Goal: Transaction & Acquisition: Purchase product/service

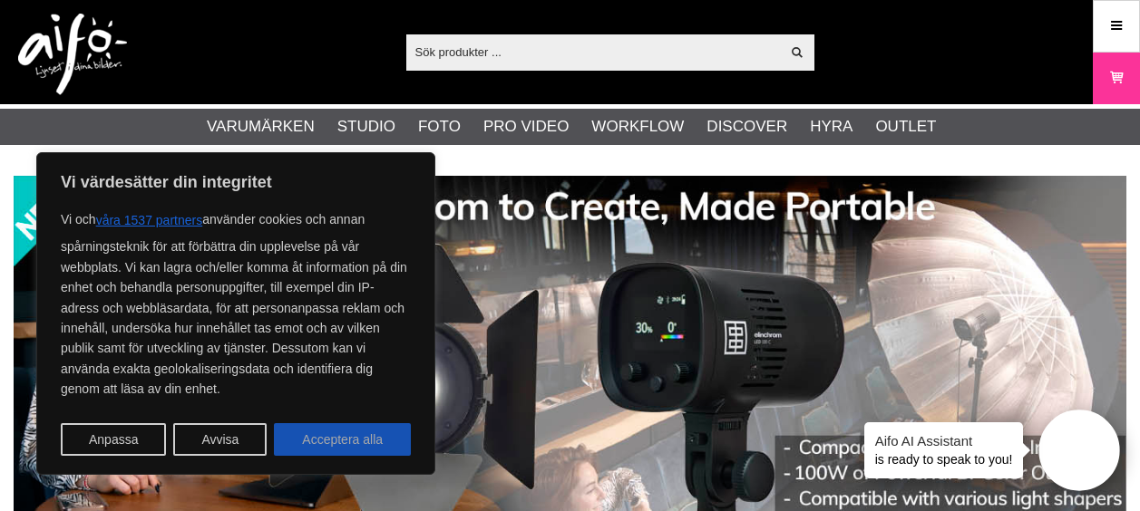
click at [311, 437] on button "Acceptera alla" at bounding box center [342, 439] width 137 height 33
checkbox input "true"
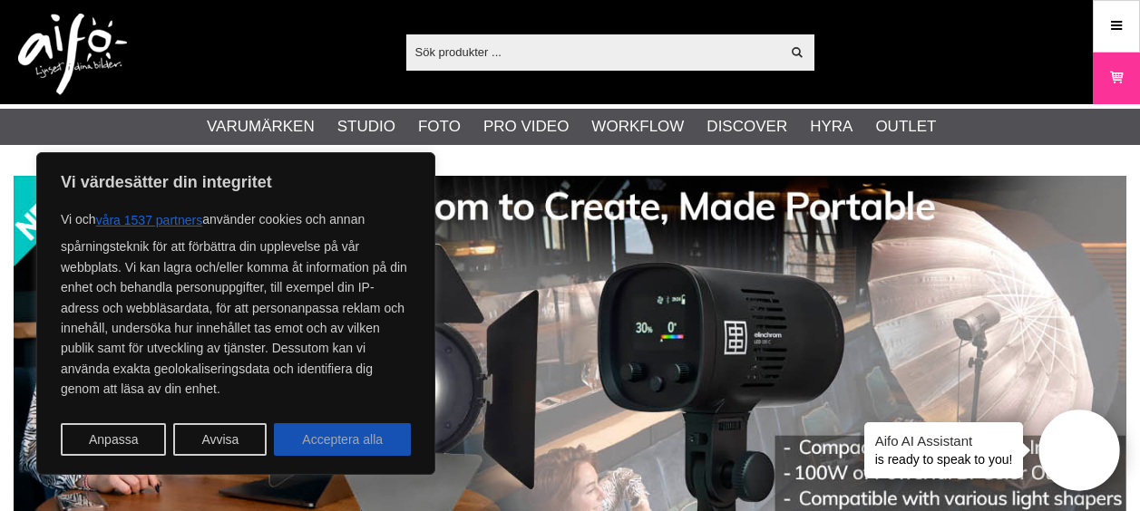
checkbox input "true"
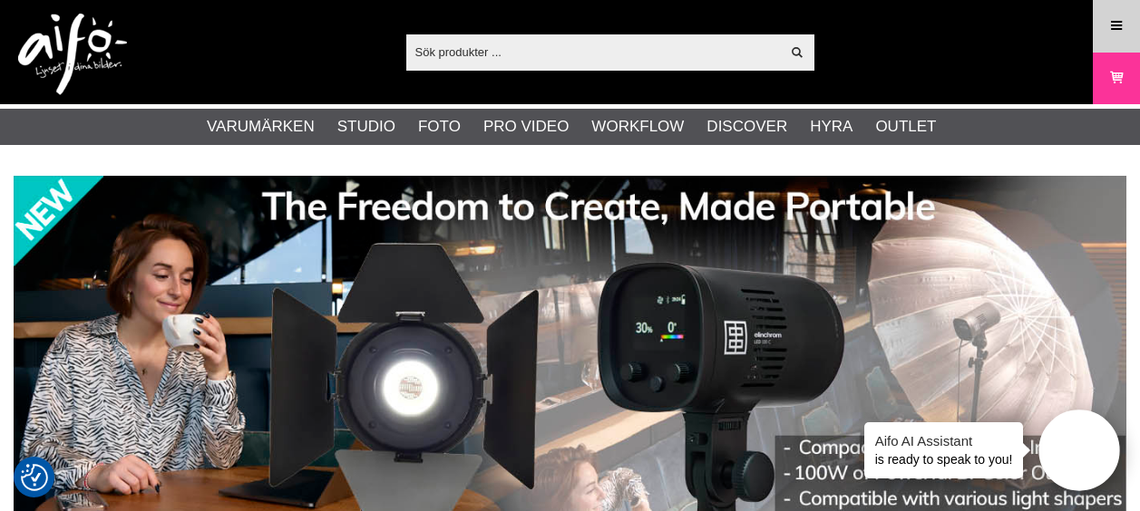
click at [1128, 28] on link "Meny" at bounding box center [1116, 26] width 45 height 43
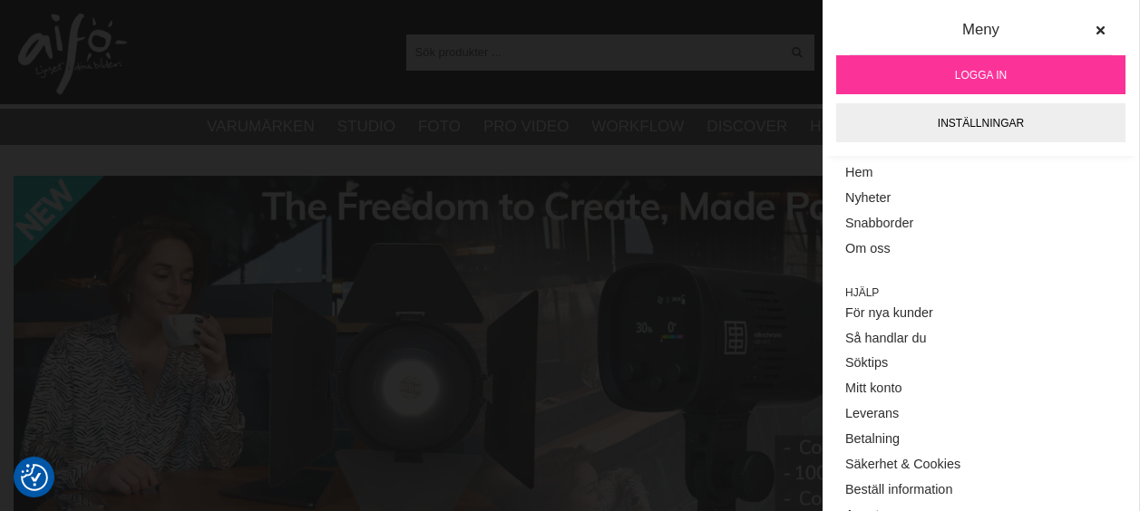
click at [996, 76] on span "Logga in" at bounding box center [981, 75] width 52 height 16
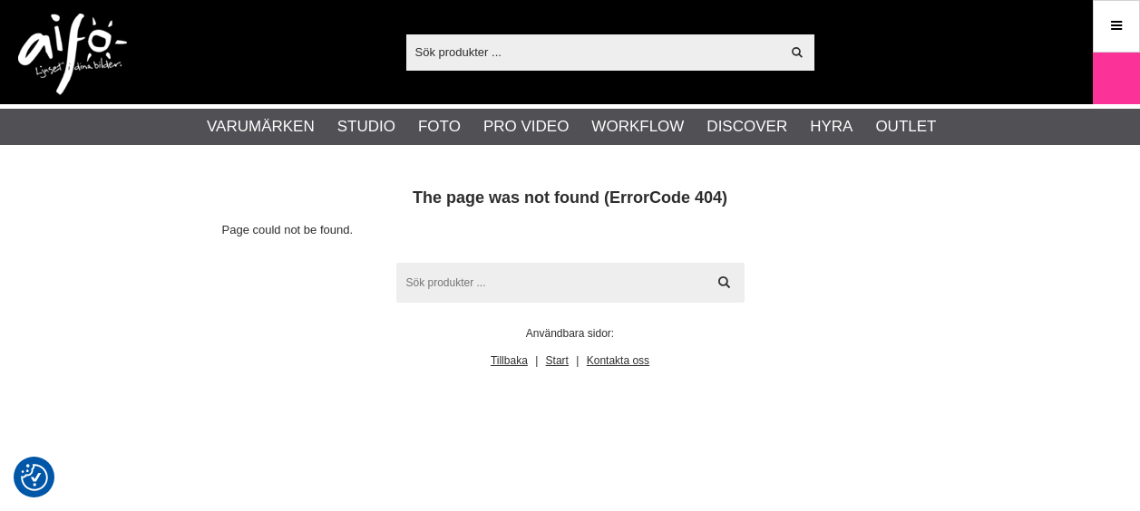
click at [571, 277] on input "text" at bounding box center [570, 283] width 348 height 40
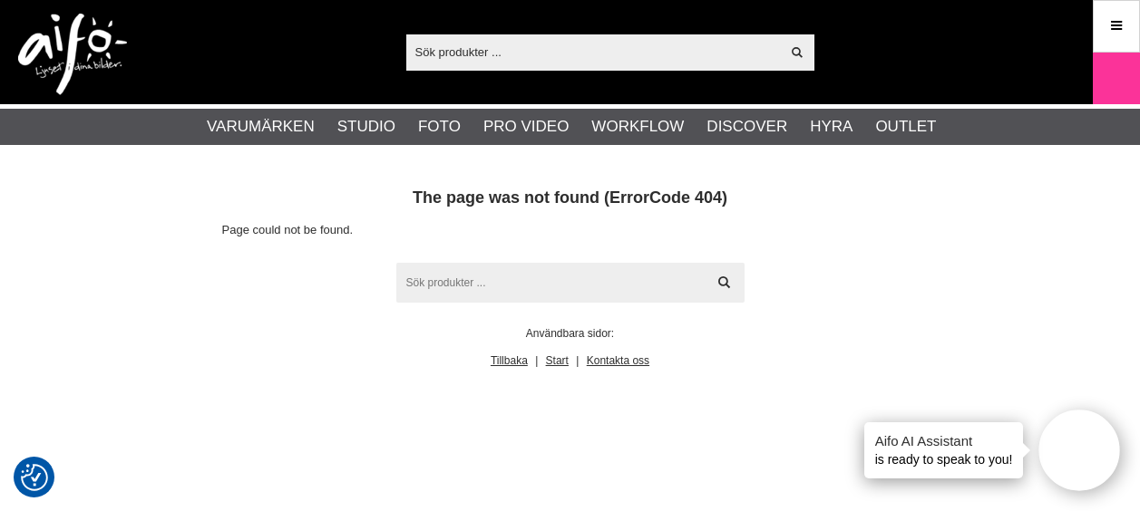
click at [521, 289] on input "text" at bounding box center [570, 283] width 348 height 40
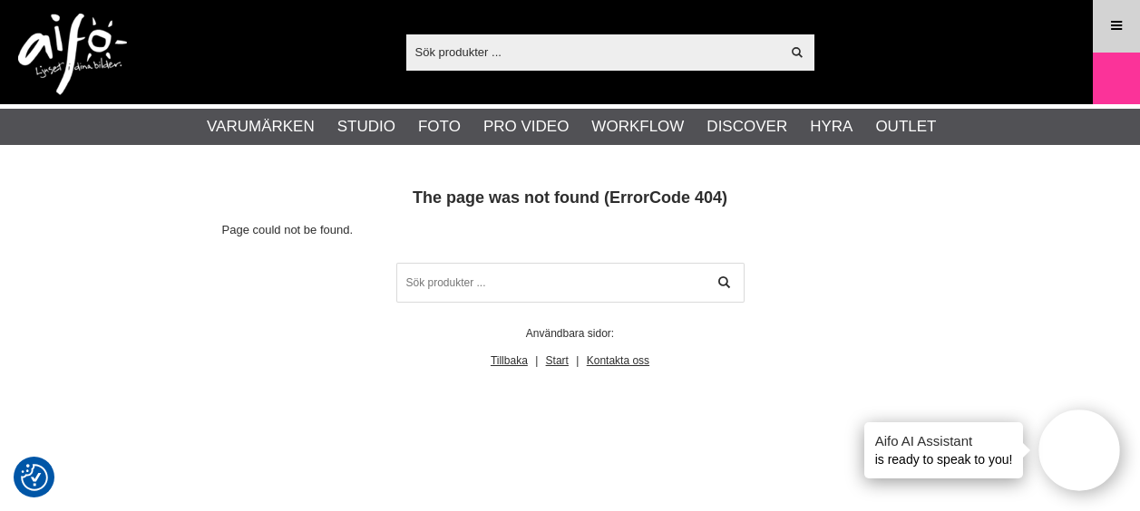
click at [1106, 31] on link "Meny" at bounding box center [1116, 26] width 45 height 43
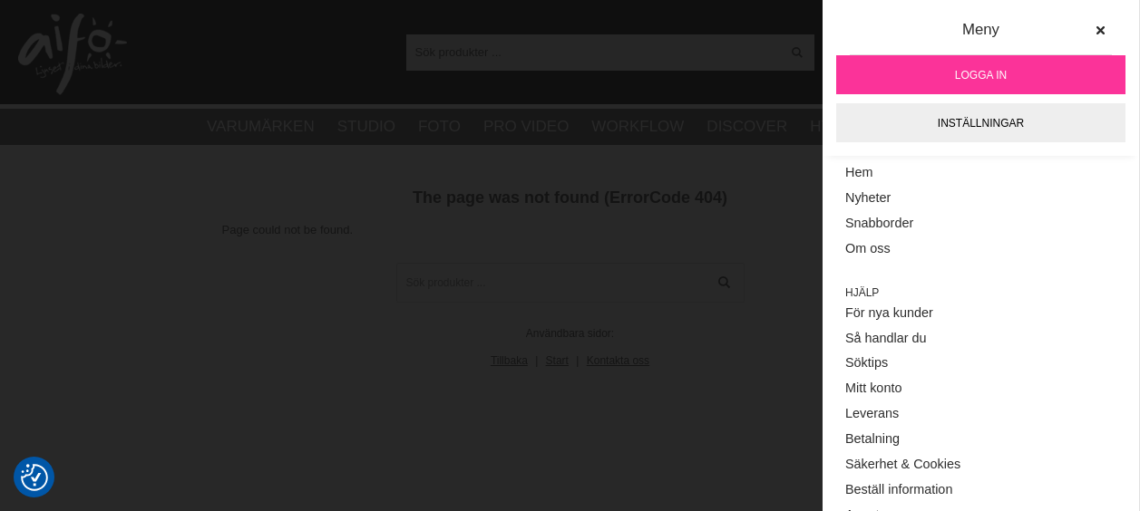
click at [962, 67] on span "Logga in" at bounding box center [981, 75] width 52 height 16
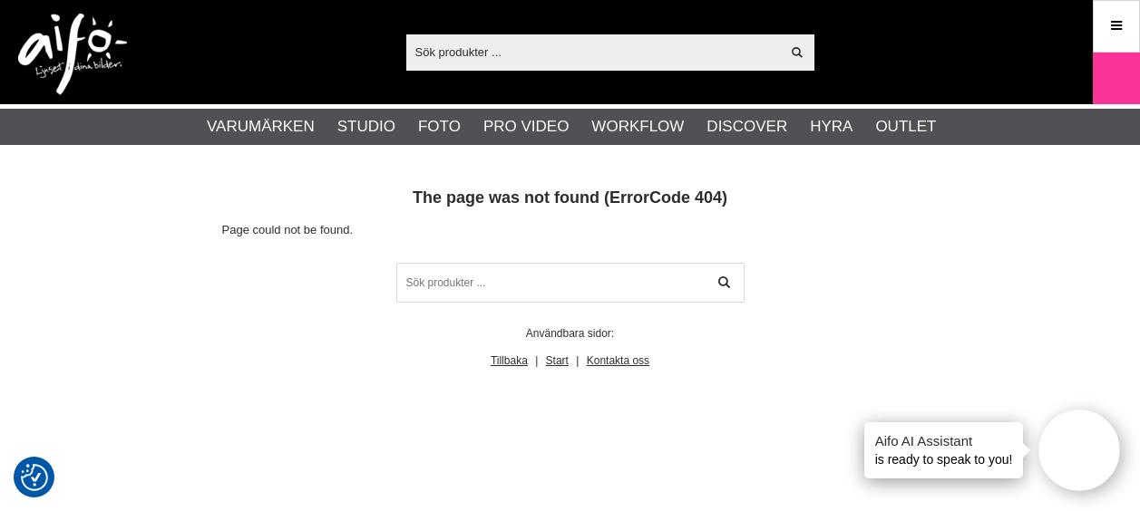
click at [1103, 24] on link "Meny" at bounding box center [1116, 26] width 45 height 43
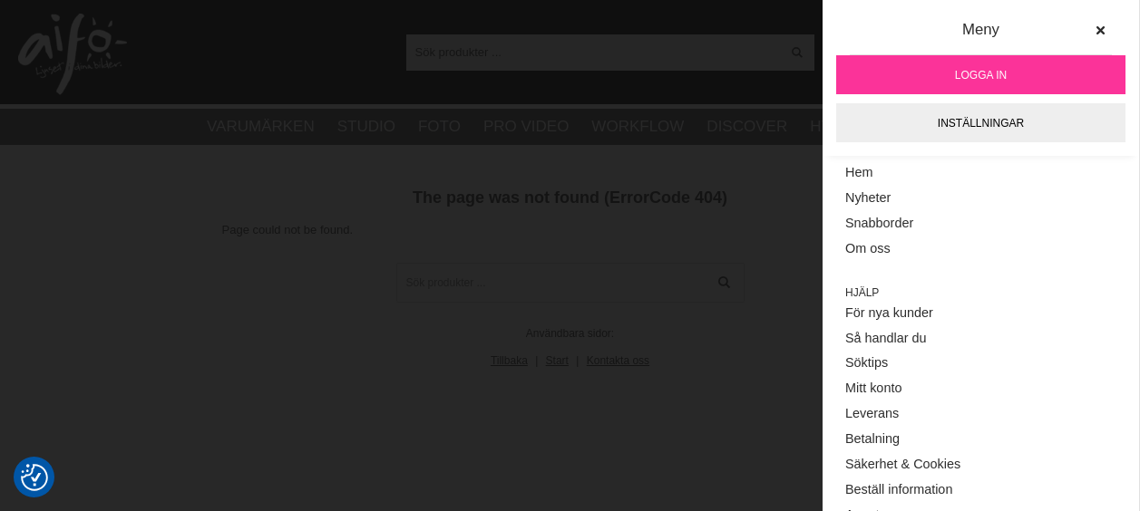
click at [963, 21] on div "Meny" at bounding box center [981, 36] width 262 height 37
click at [962, 24] on div "Meny" at bounding box center [981, 36] width 262 height 37
click at [967, 310] on link "För nya kunder" at bounding box center [980, 313] width 271 height 25
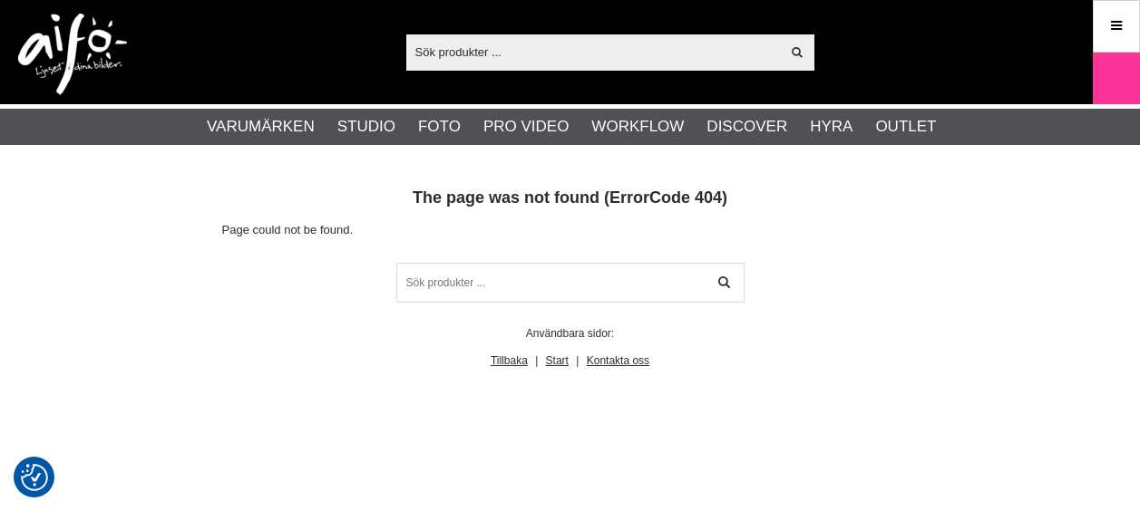
checkbox input "true"
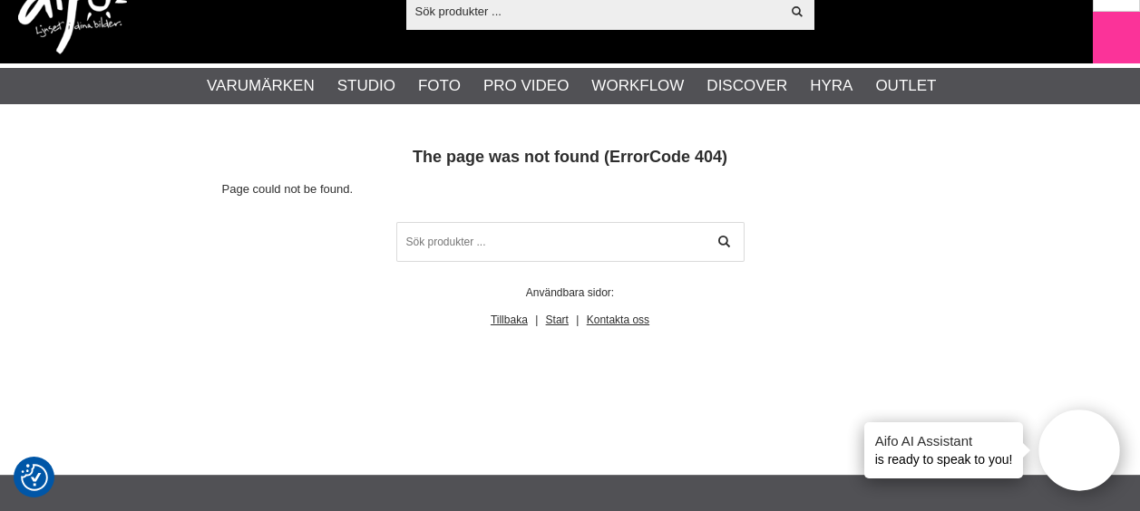
scroll to position [60, 0]
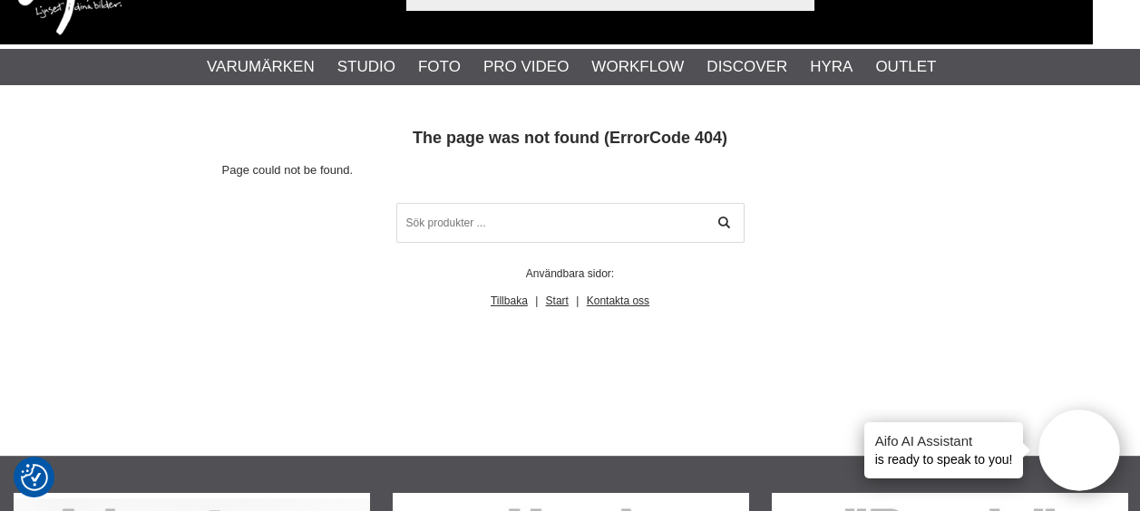
click at [1113, 33] on div at bounding box center [1116, 19] width 47 height 53
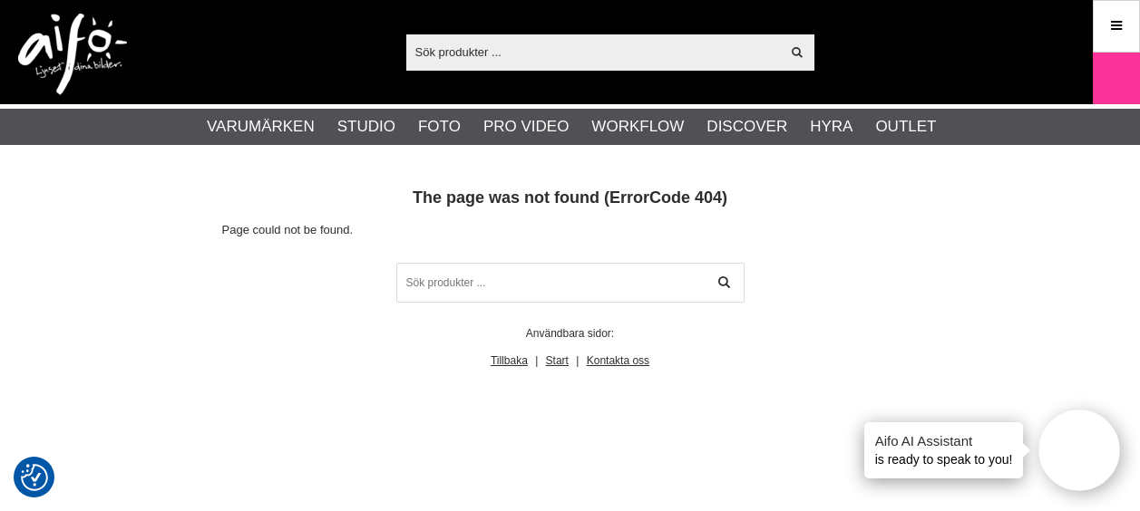
scroll to position [0, 0]
click at [1122, 27] on icon at bounding box center [1116, 26] width 16 height 20
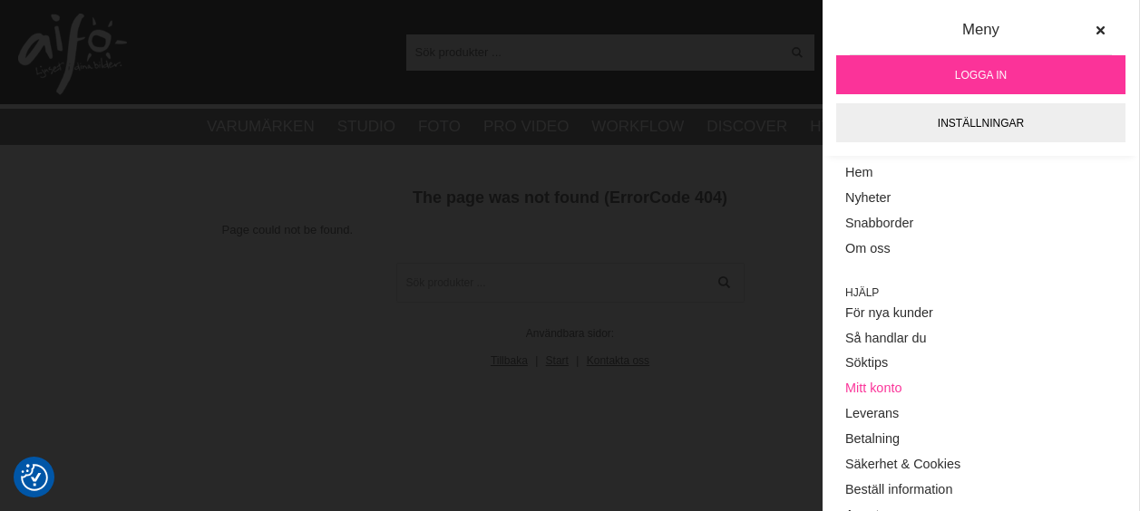
click at [940, 380] on link "Mitt konto" at bounding box center [980, 388] width 271 height 25
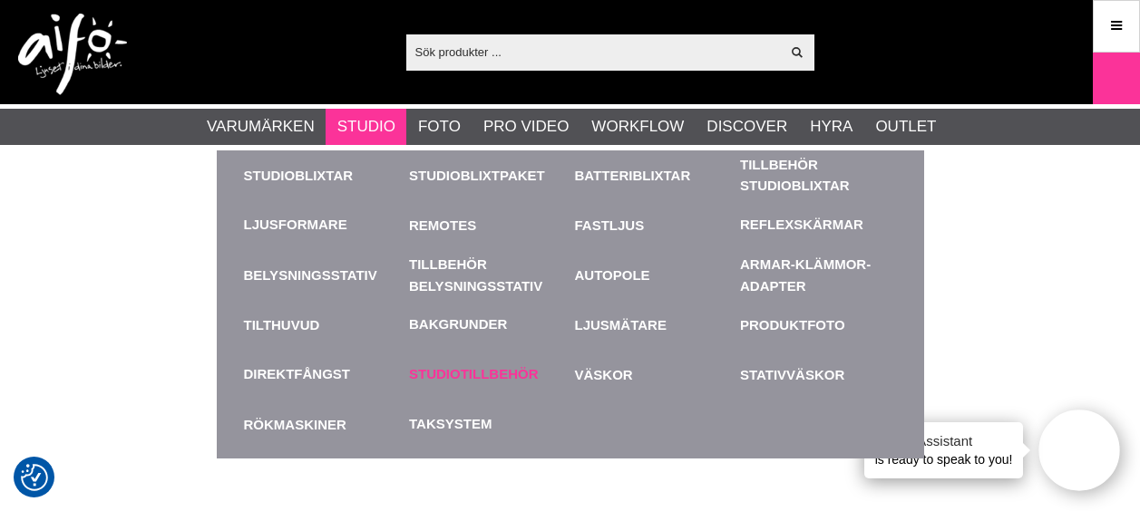
click at [444, 368] on link "Studiotillbehör" at bounding box center [474, 375] width 130 height 21
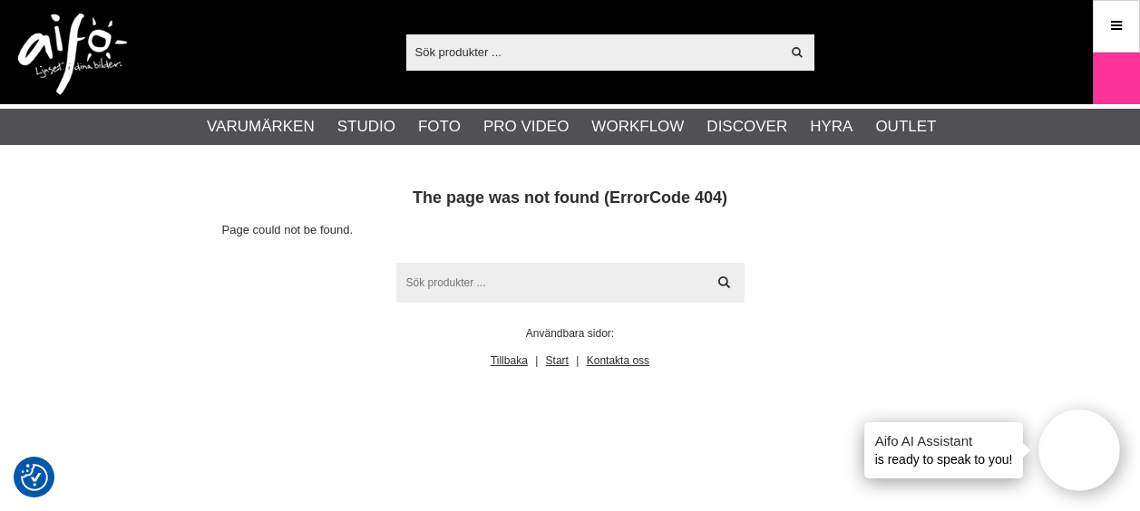
click at [502, 286] on input "text" at bounding box center [570, 283] width 348 height 40
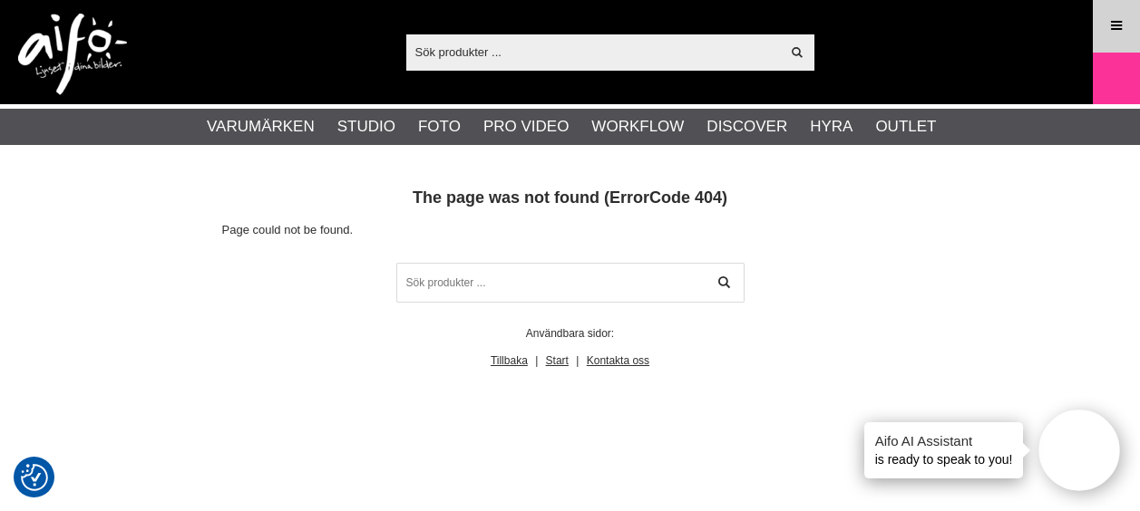
click at [1117, 24] on icon at bounding box center [1116, 26] width 16 height 20
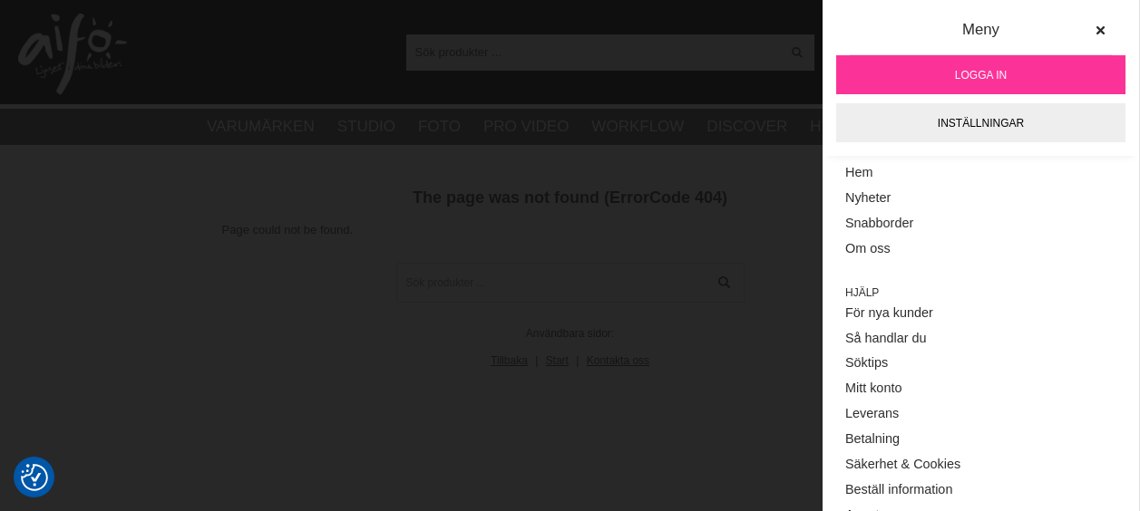
click at [955, 68] on span "Logga in" at bounding box center [981, 75] width 52 height 16
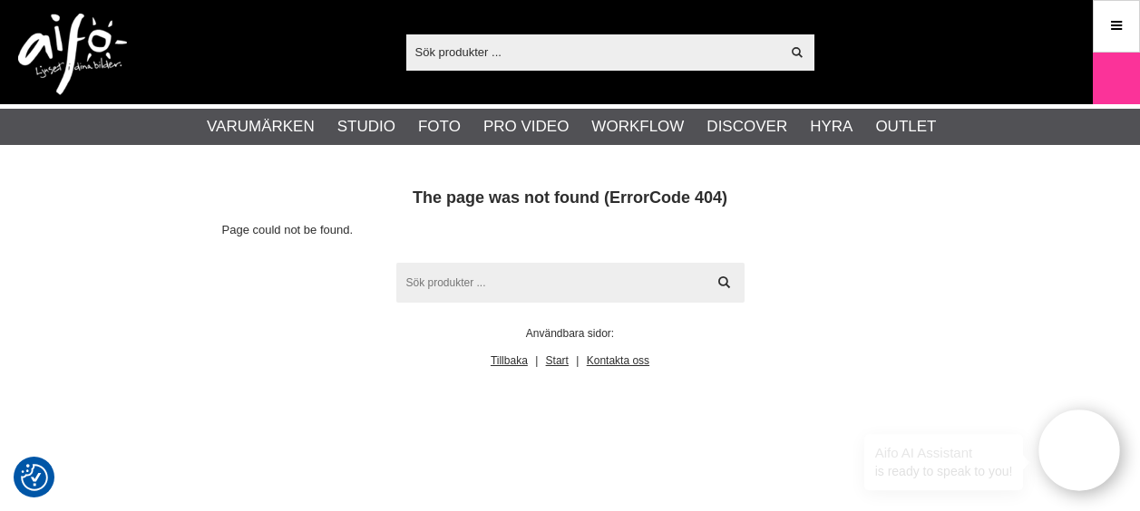
click at [492, 277] on input "text" at bounding box center [570, 283] width 348 height 40
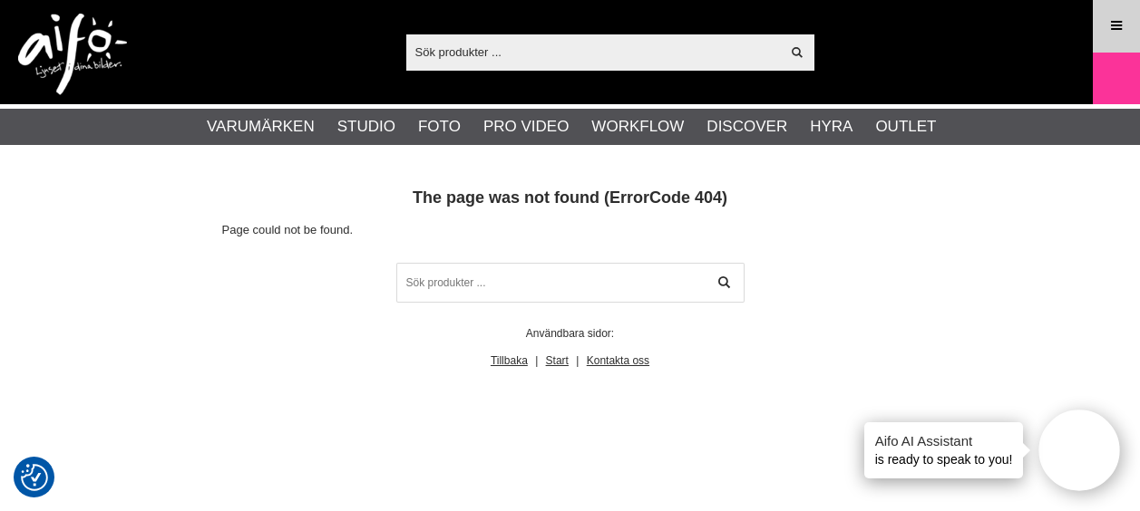
click at [1109, 25] on icon at bounding box center [1116, 26] width 16 height 20
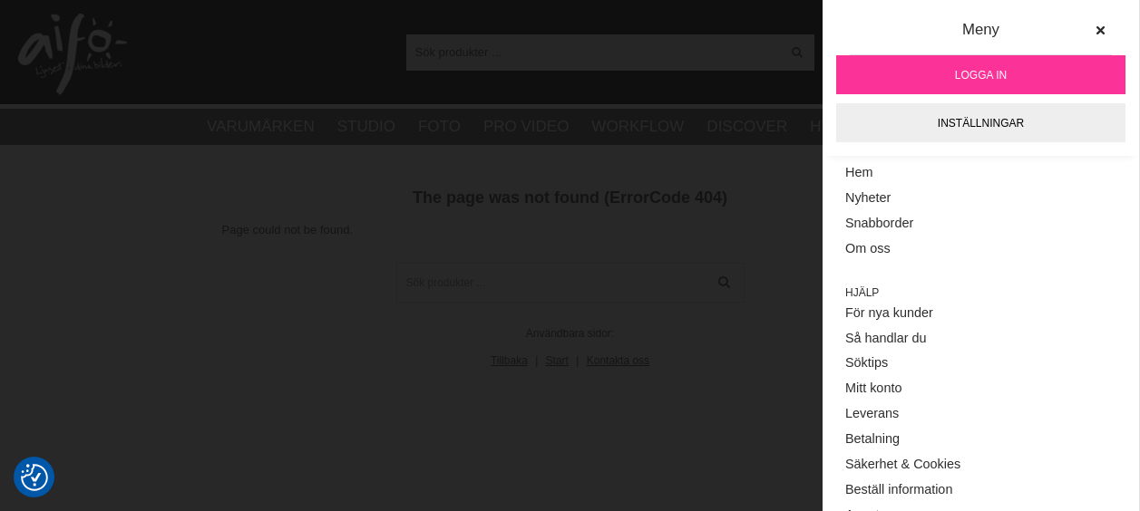
click at [989, 73] on span "Logga in" at bounding box center [981, 75] width 52 height 16
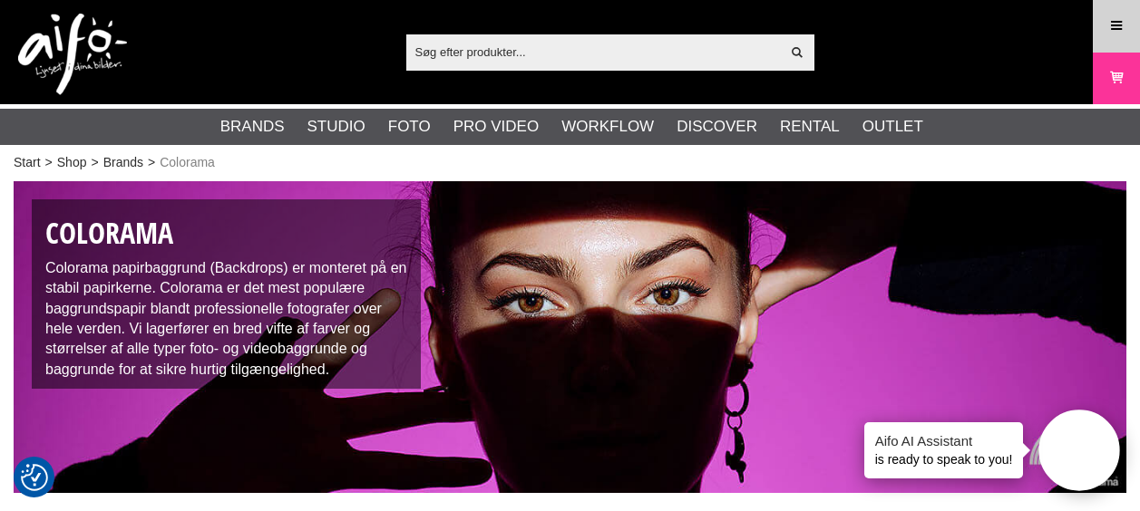
click at [1124, 35] on link "Meny" at bounding box center [1116, 26] width 45 height 43
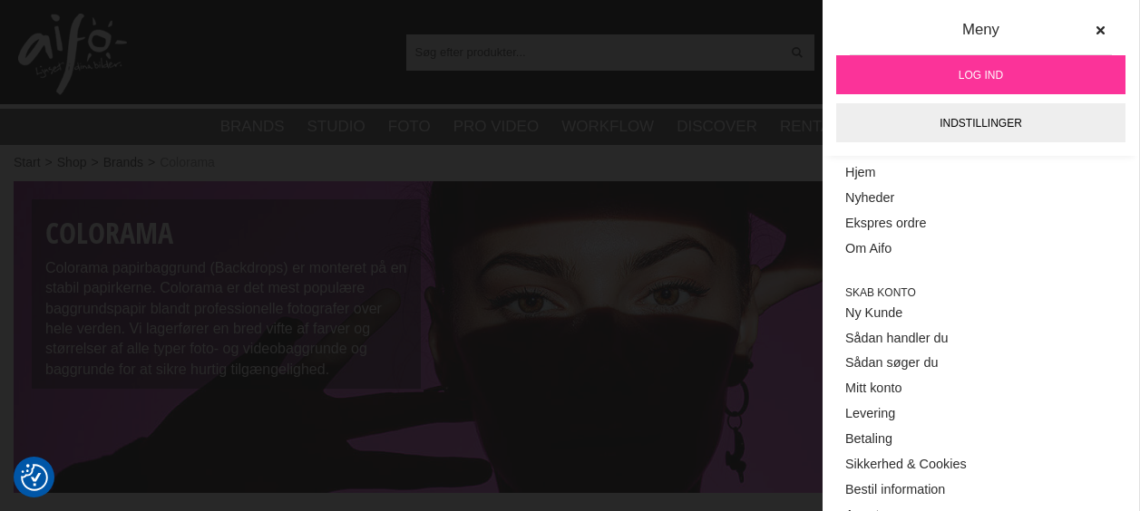
click at [1017, 83] on link "Log ind" at bounding box center [980, 74] width 289 height 39
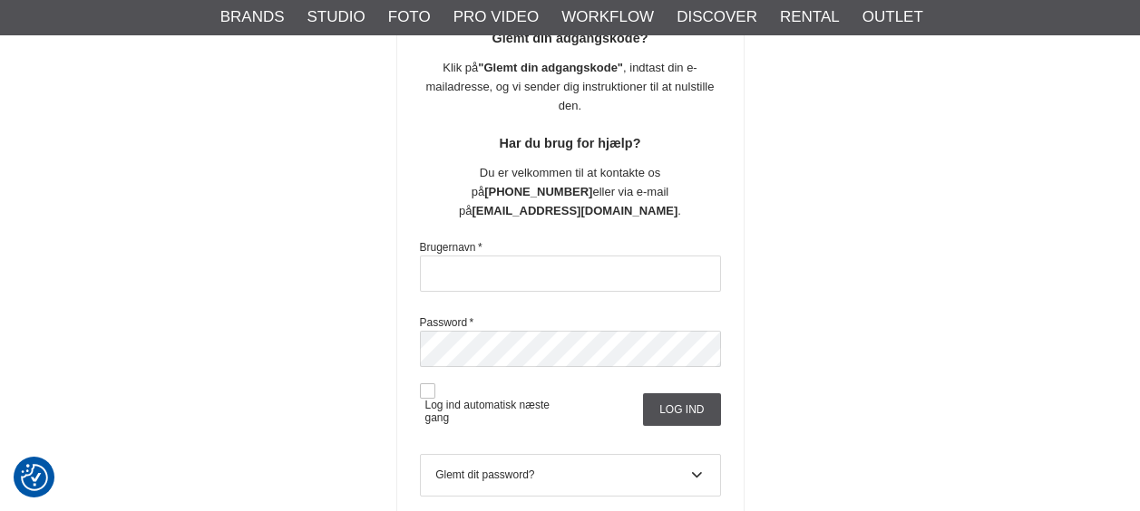
scroll to position [352, 0]
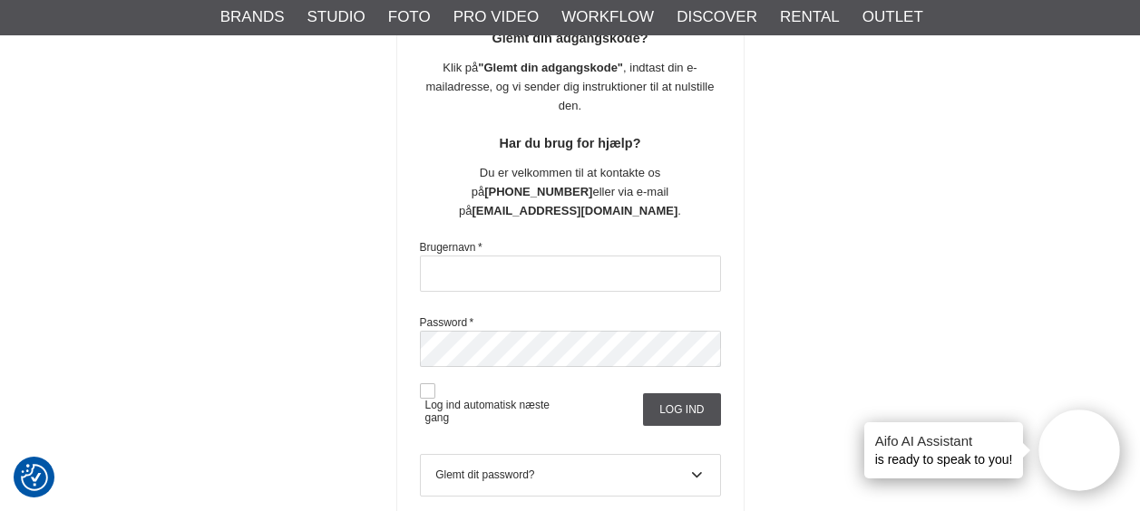
type input "Hother6732"
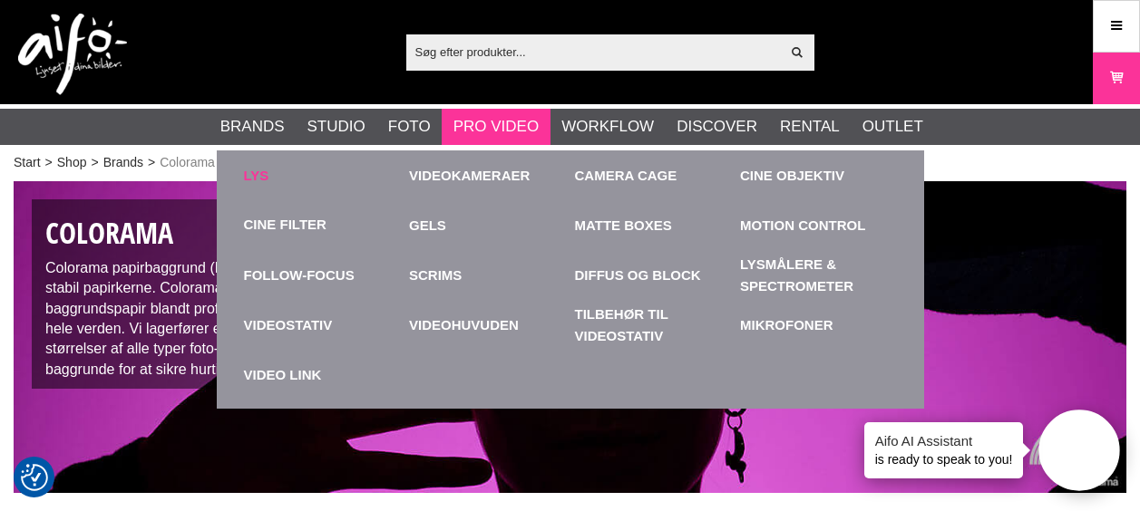
click at [264, 173] on link "Lys" at bounding box center [322, 176] width 157 height 50
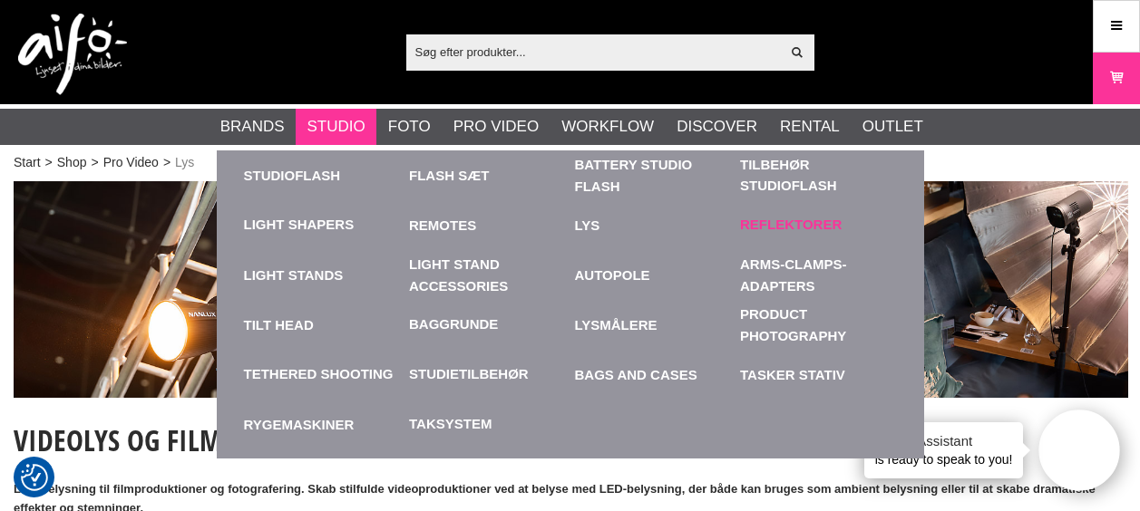
click at [763, 214] on div "Reflektorer" at bounding box center [818, 225] width 157 height 50
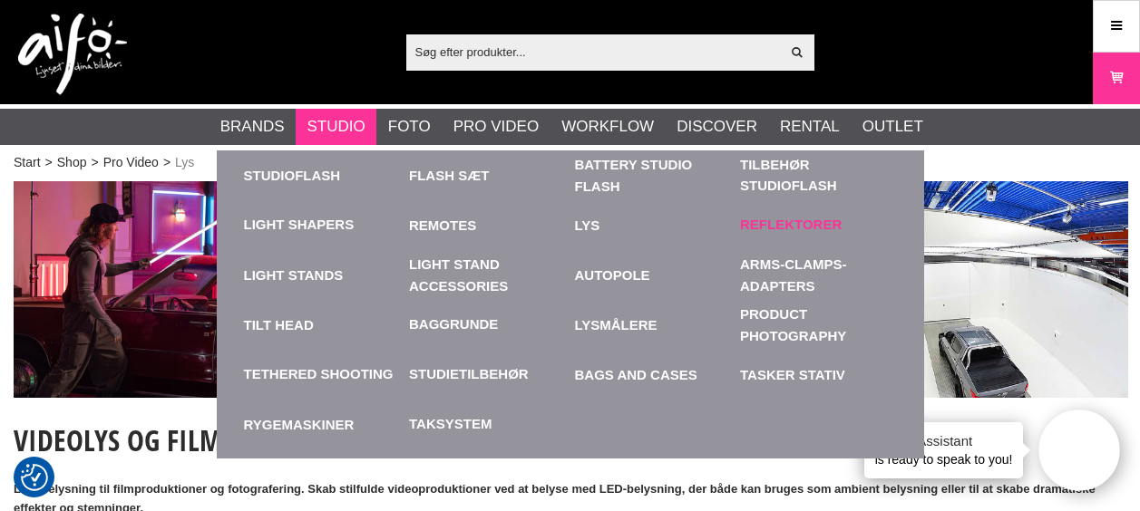
click at [760, 228] on link "Reflektorer" at bounding box center [791, 225] width 102 height 21
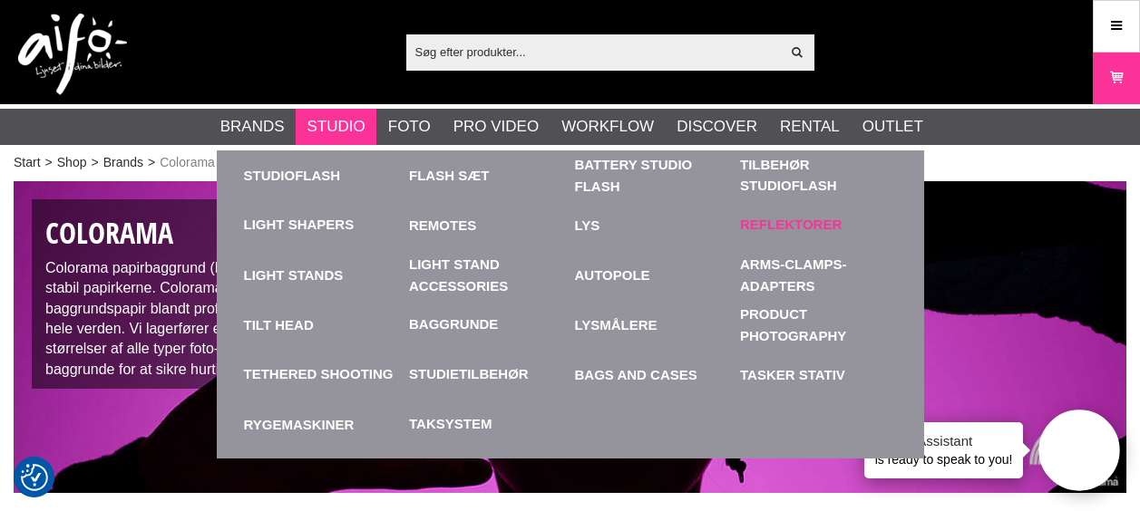
click at [764, 219] on link "Reflektorer" at bounding box center [791, 225] width 102 height 21
click at [774, 172] on link "Tilbehør Studioflash" at bounding box center [818, 175] width 157 height 41
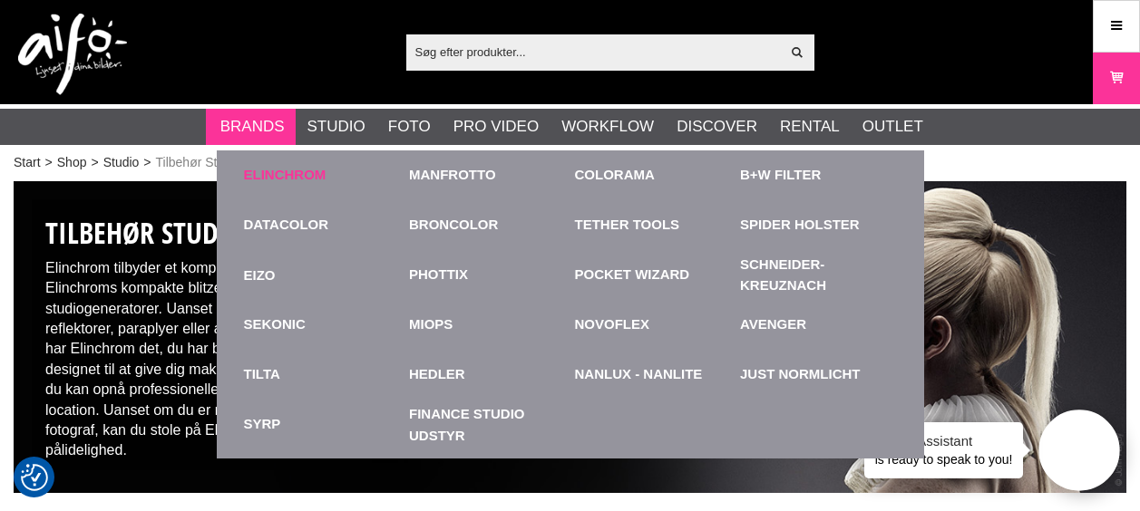
click at [290, 177] on link "Elinchrom" at bounding box center [285, 175] width 83 height 21
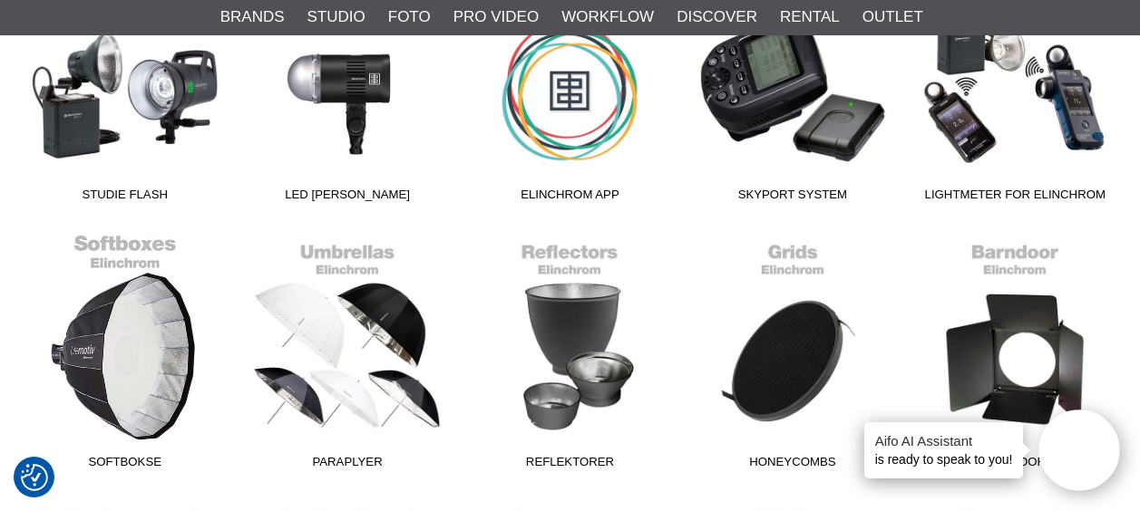
scroll to position [544, 0]
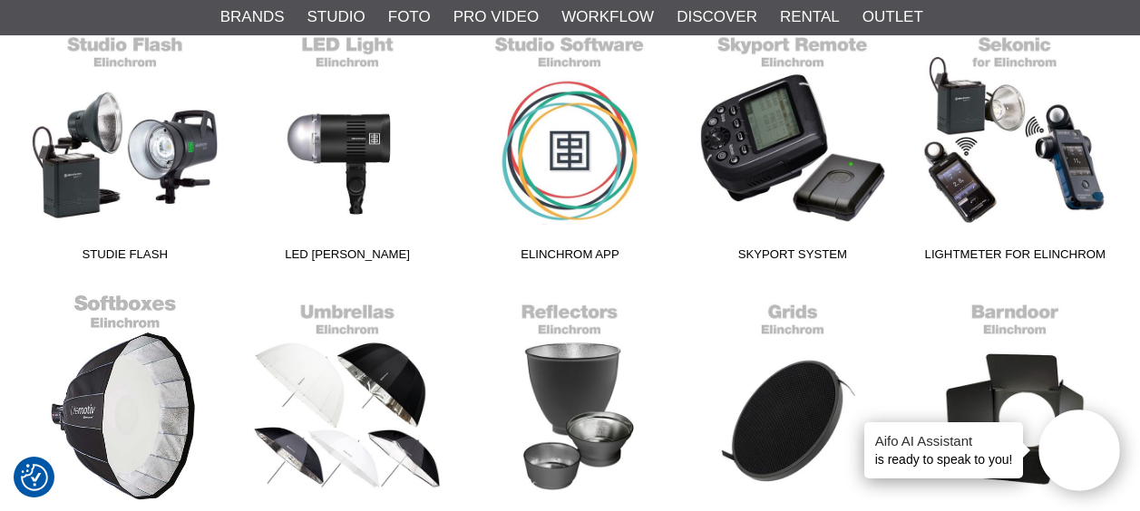
click at [144, 350] on link "Softbokse" at bounding box center [125, 415] width 222 height 245
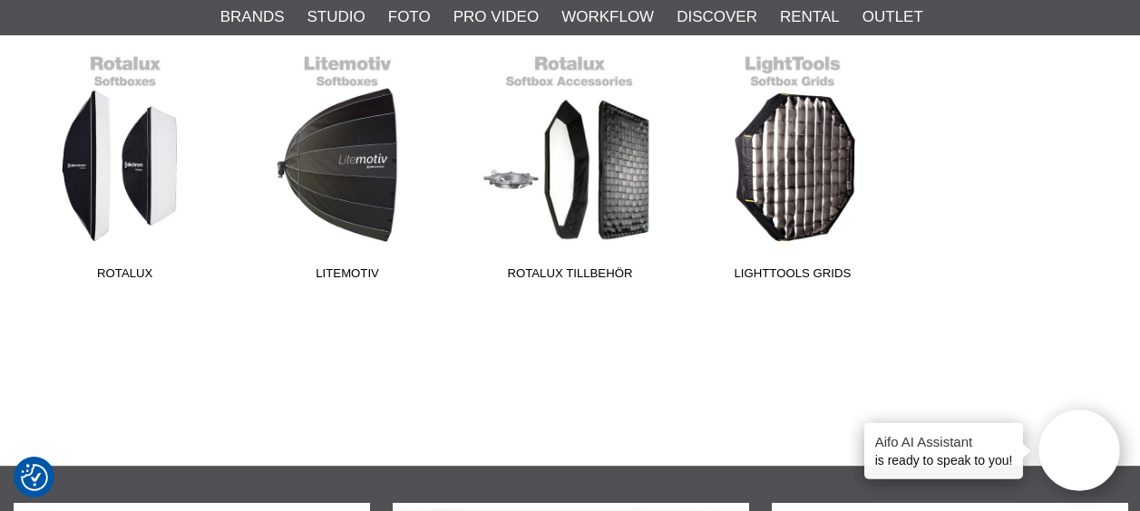
scroll to position [544, 0]
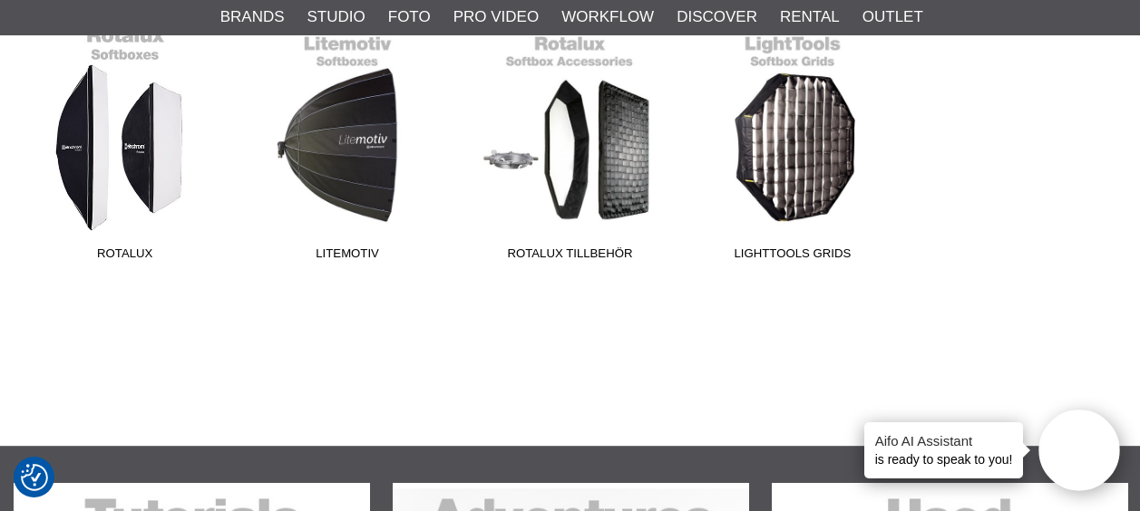
click at [145, 223] on link "Rotalux" at bounding box center [125, 146] width 222 height 245
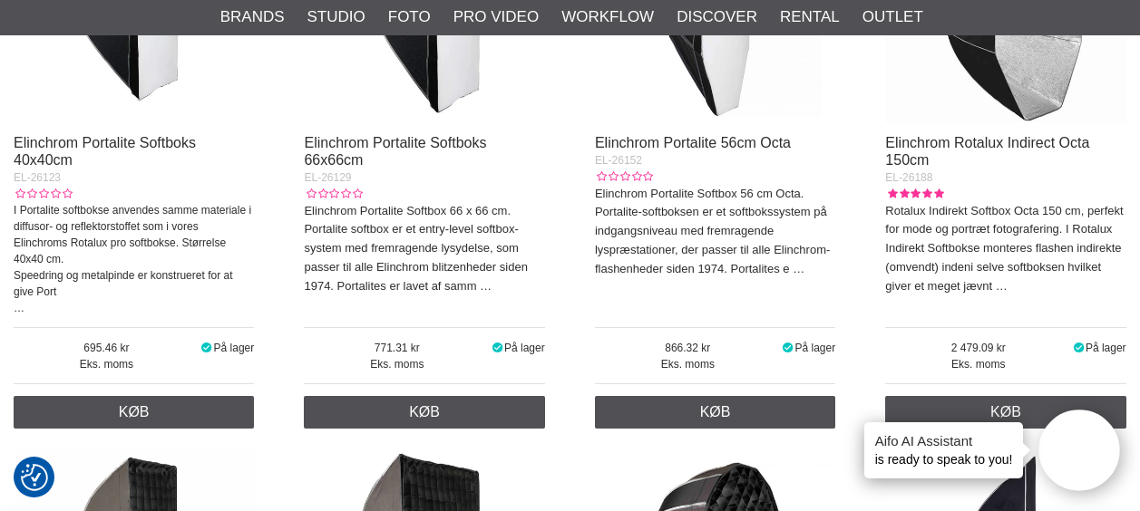
scroll to position [907, 0]
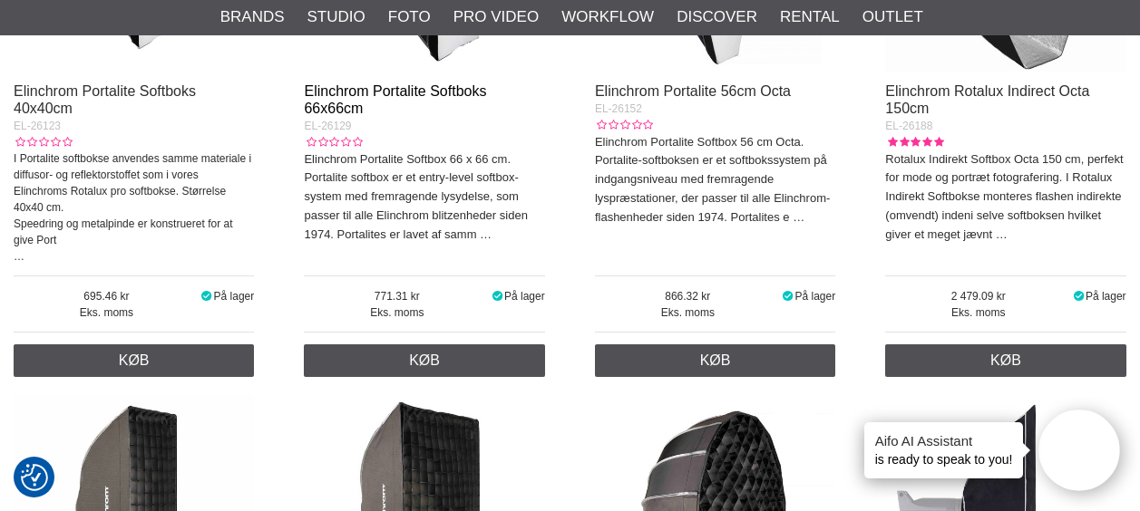
click at [383, 90] on link "Elinchrom Portalite Softboks 66x66cm" at bounding box center [395, 99] width 182 height 33
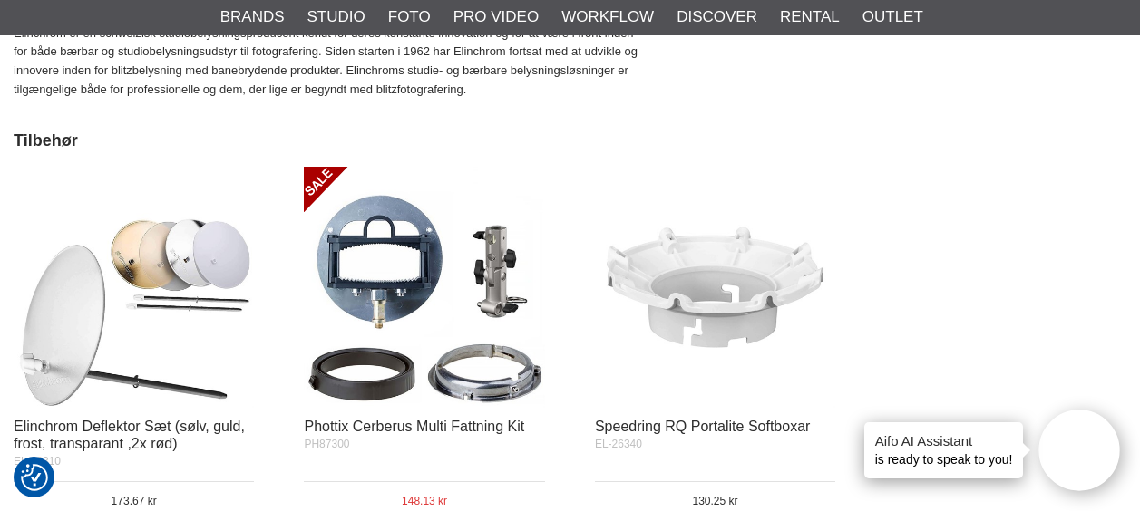
scroll to position [1209, 0]
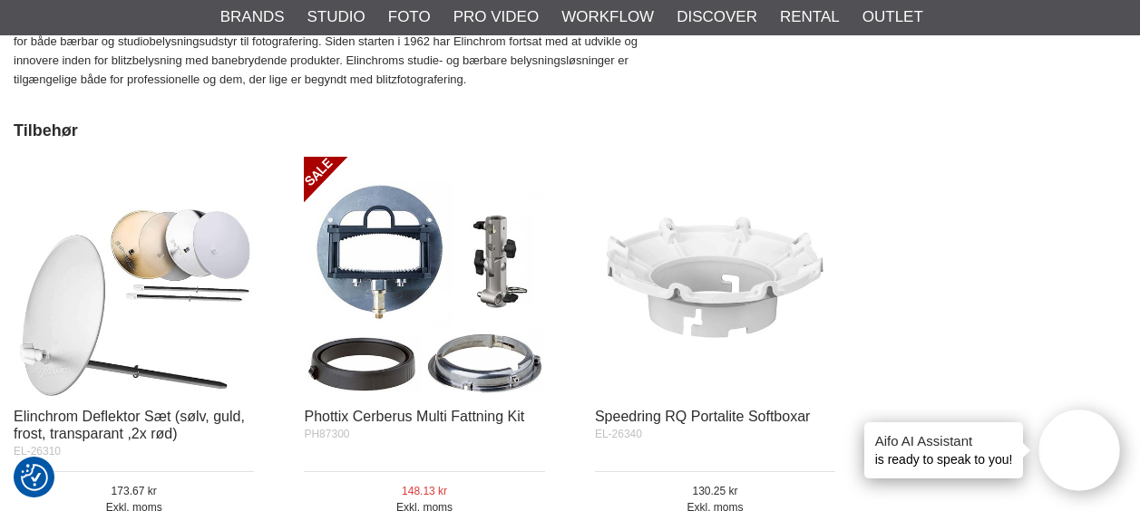
click at [724, 291] on img at bounding box center [715, 277] width 240 height 240
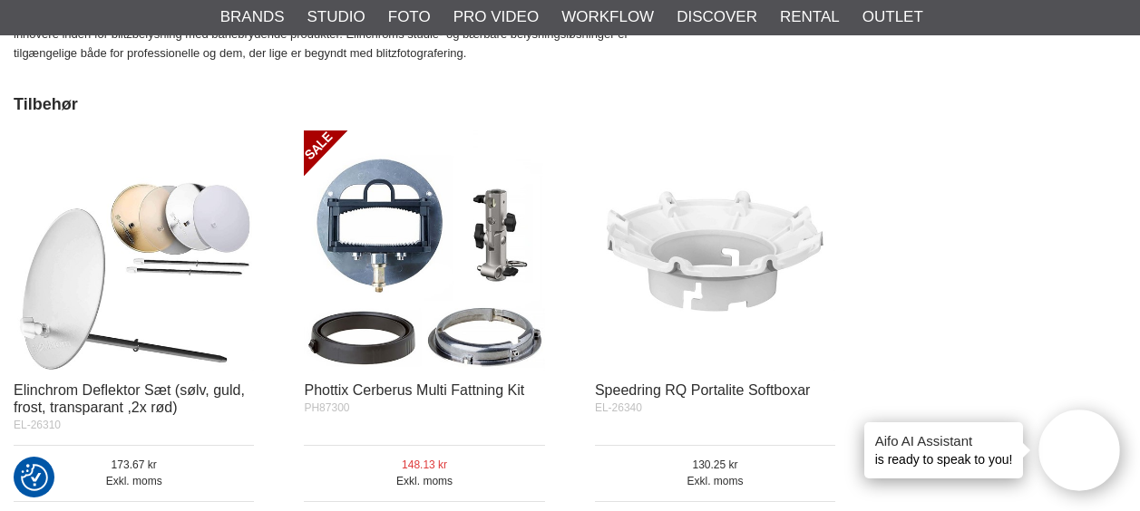
scroll to position [1209, 0]
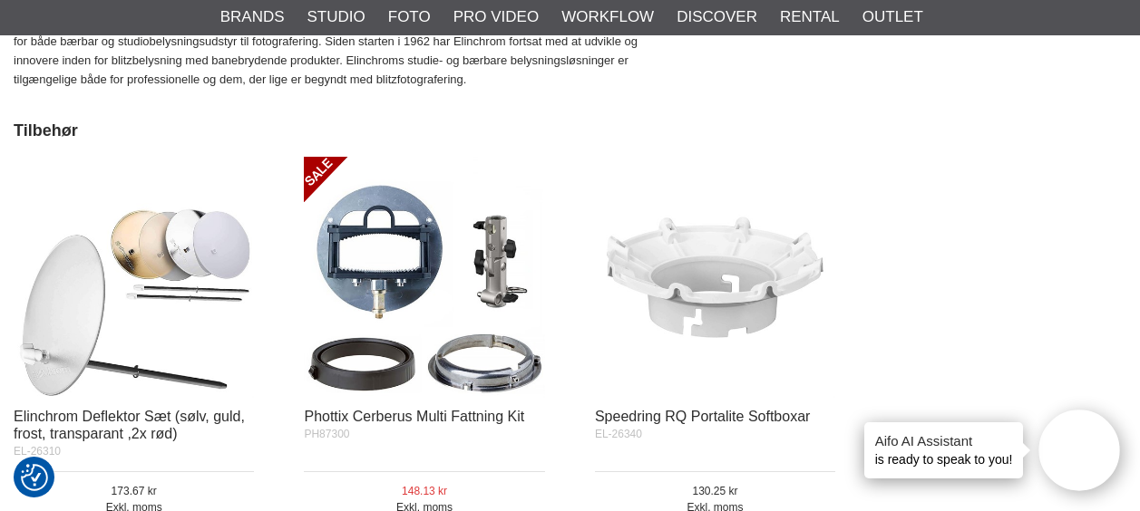
click at [437, 324] on img at bounding box center [424, 277] width 240 height 240
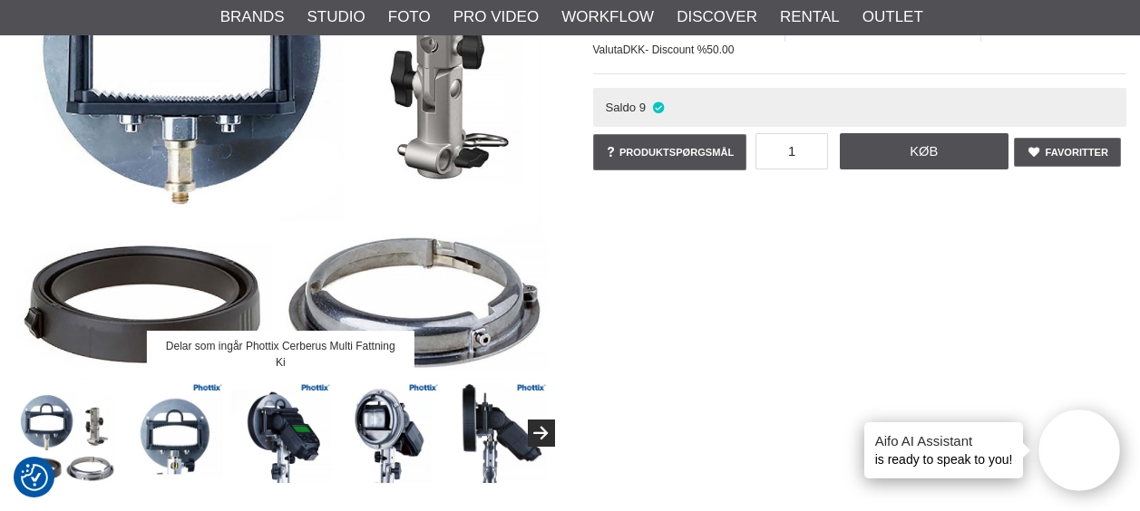
scroll to position [363, 0]
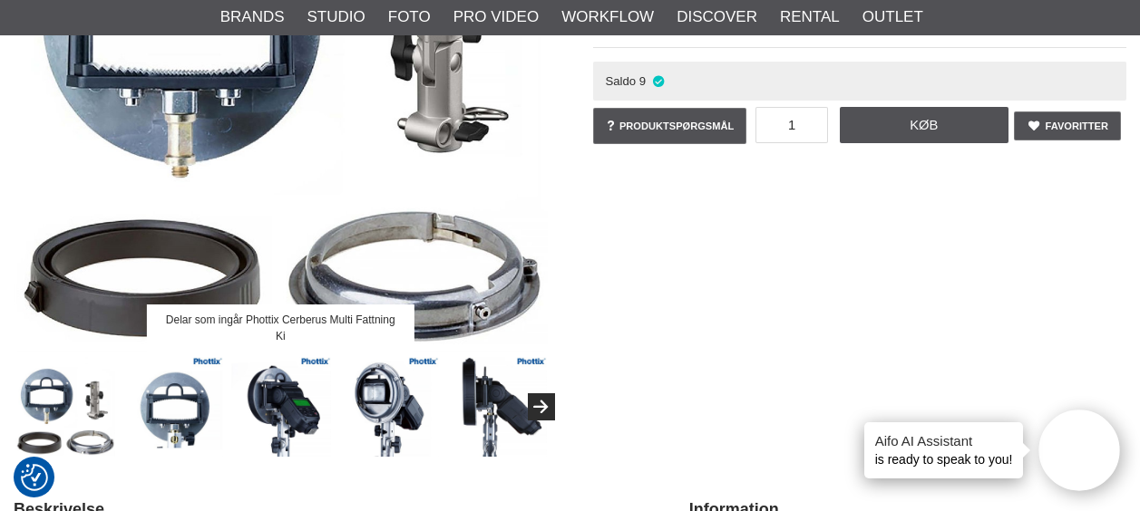
click at [481, 268] on img at bounding box center [281, 86] width 534 height 534
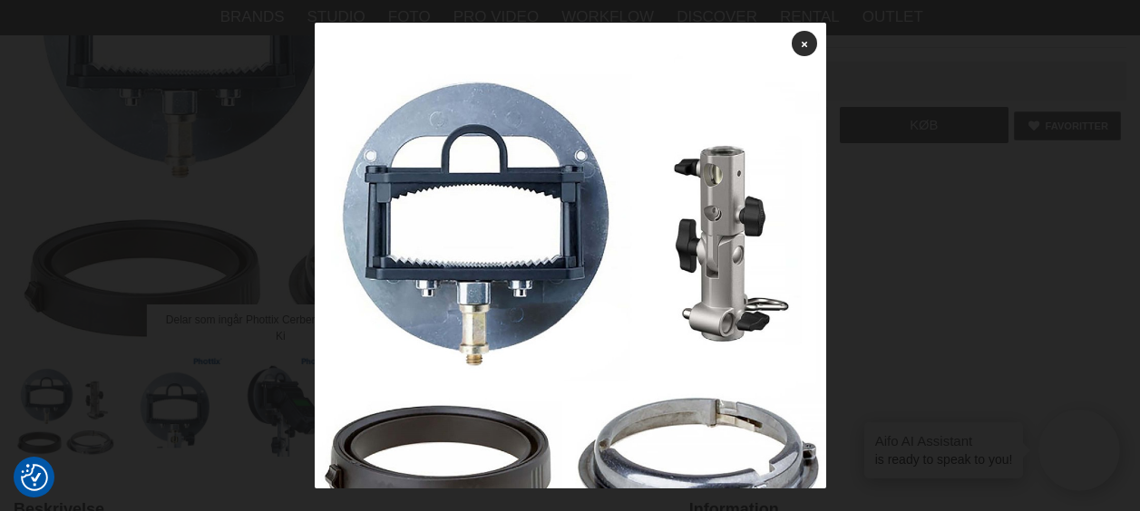
scroll to position [0, 0]
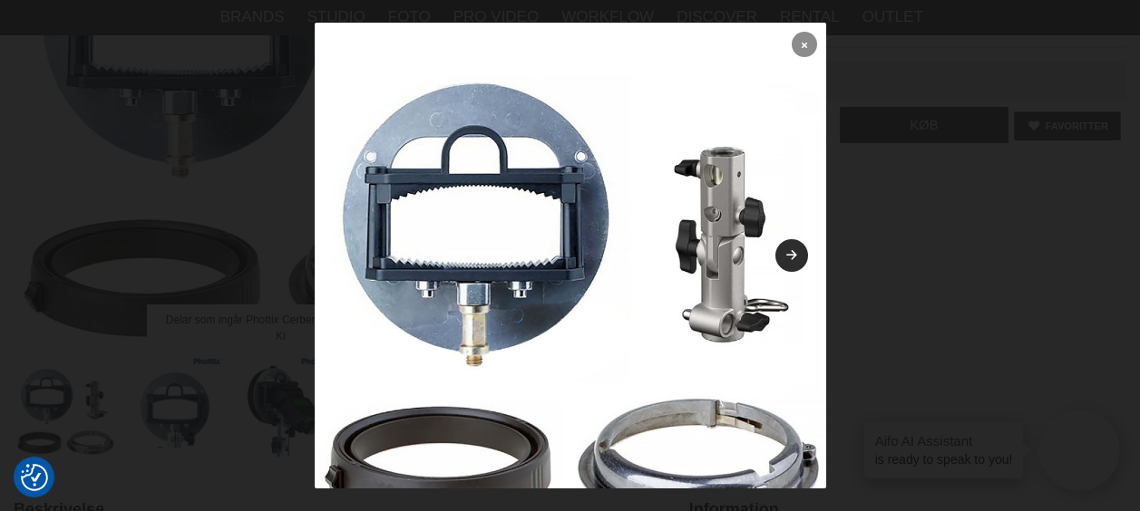
click at [802, 48] on icon at bounding box center [804, 45] width 5 height 10
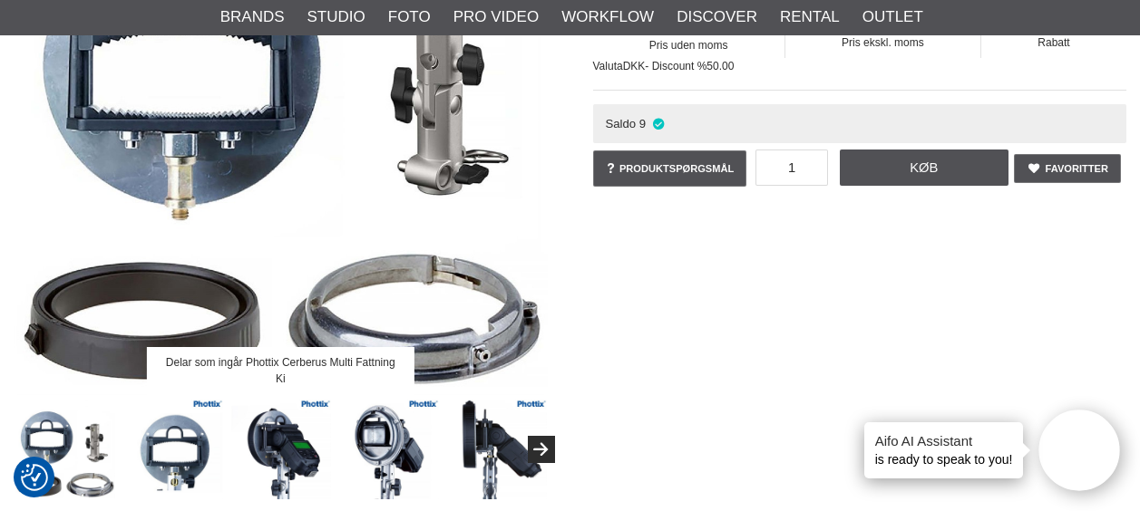
scroll to position [302, 0]
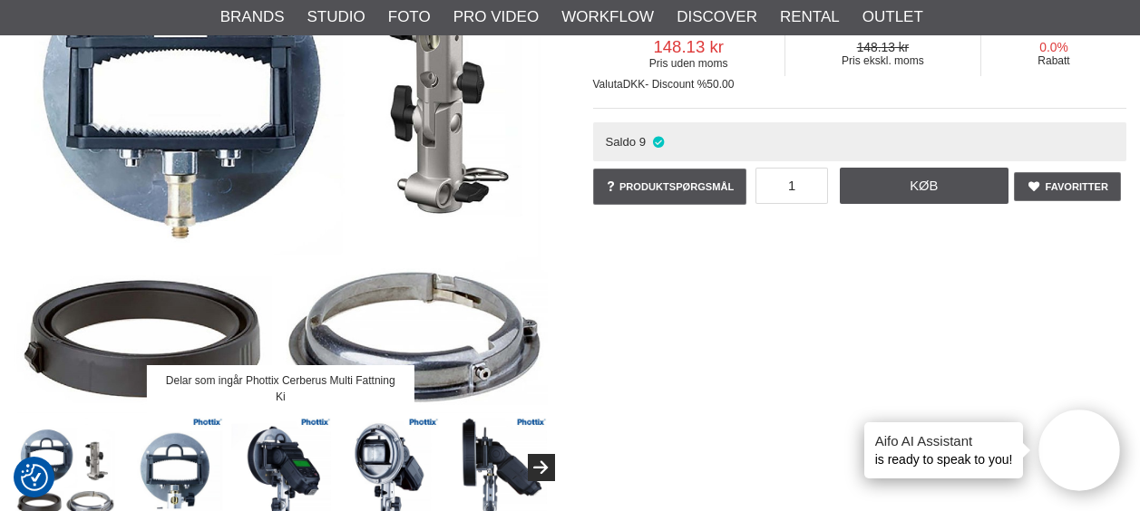
click at [93, 320] on img at bounding box center [281, 146] width 534 height 534
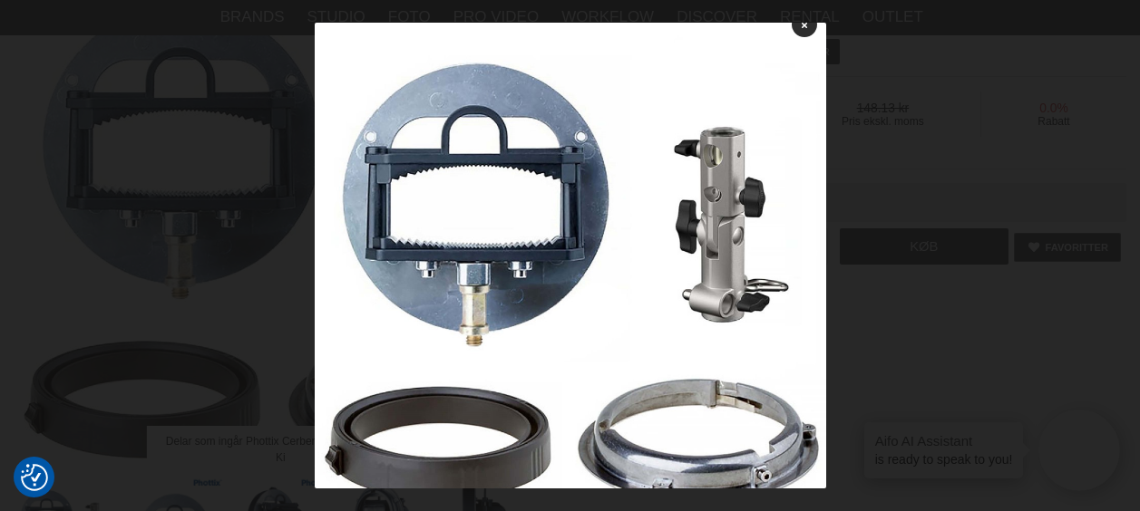
scroll to position [0, 0]
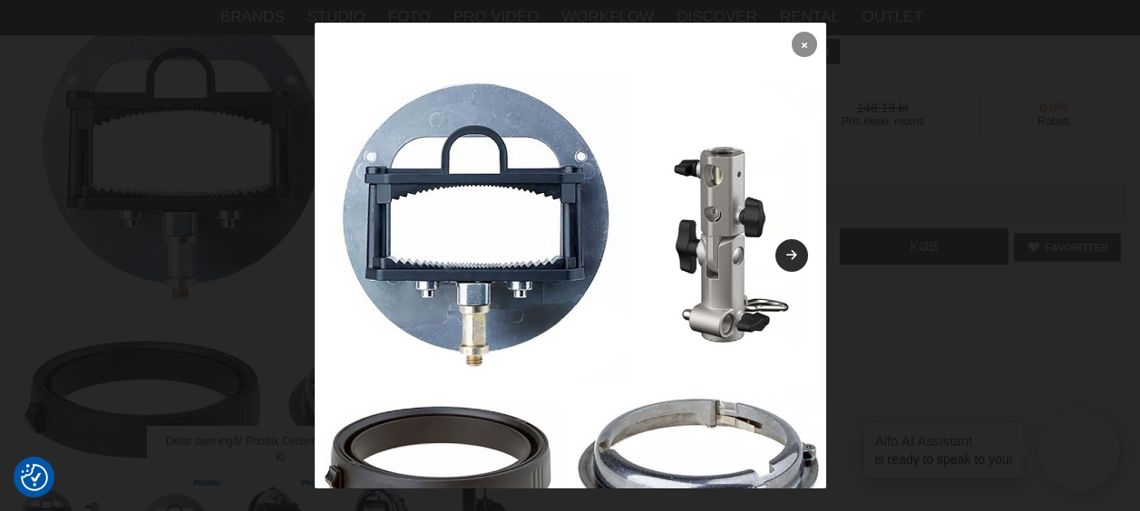
click at [797, 39] on link at bounding box center [804, 44] width 25 height 25
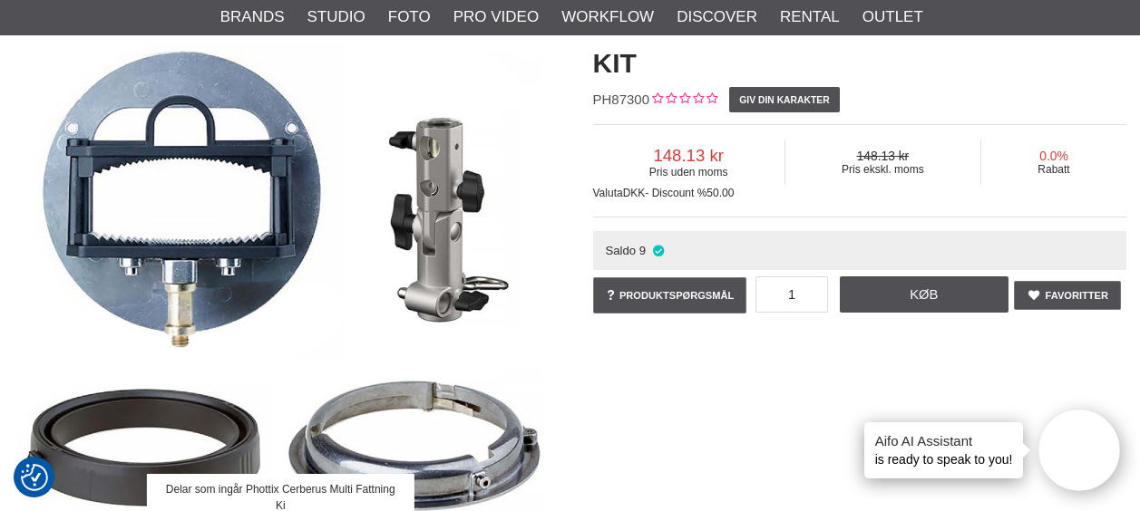
scroll to position [181, 0]
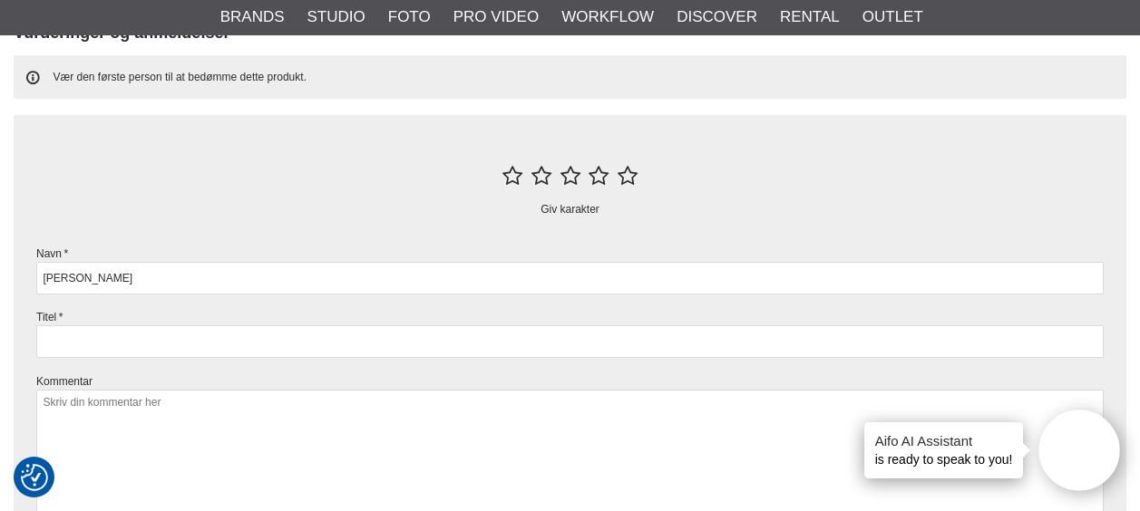
scroll to position [1512, 0]
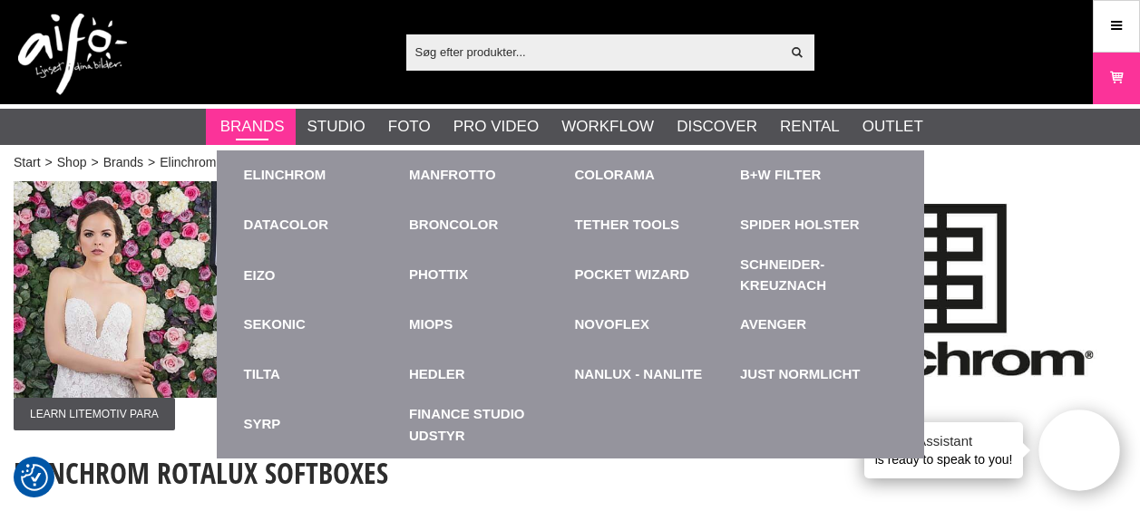
click at [250, 124] on link "Brands" at bounding box center [252, 127] width 64 height 24
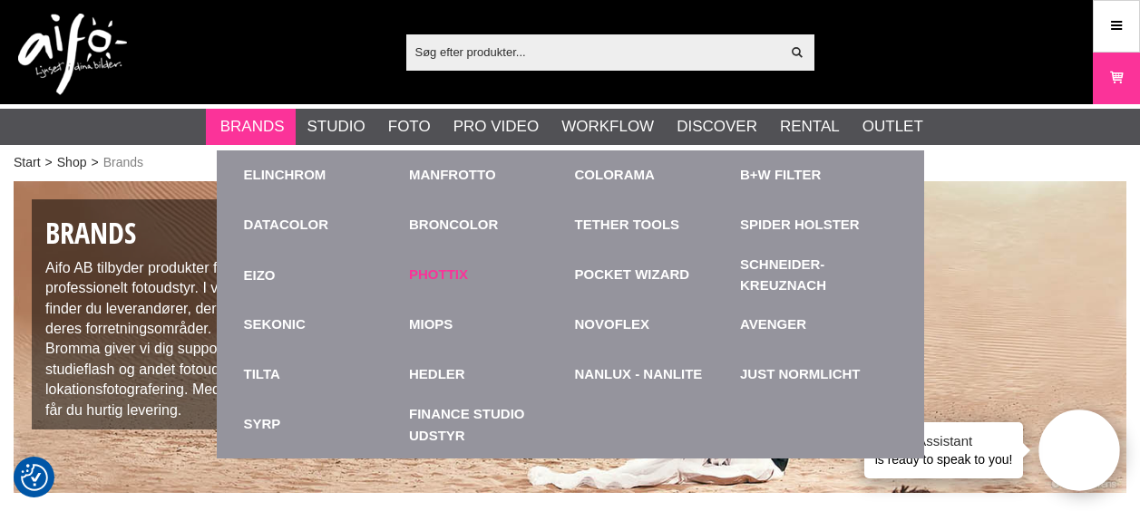
click at [452, 266] on link "Phottix" at bounding box center [438, 275] width 59 height 21
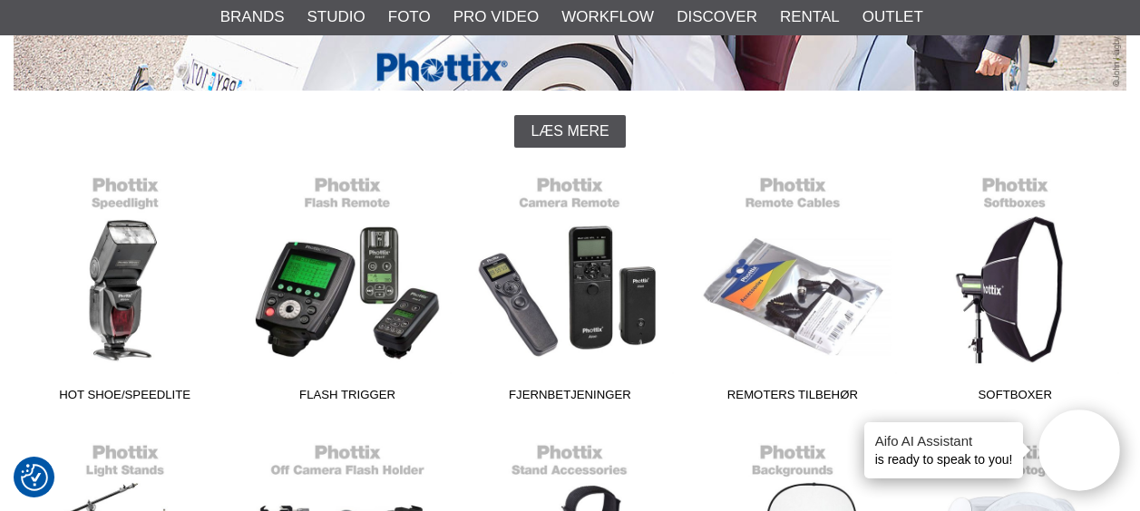
scroll to position [423, 0]
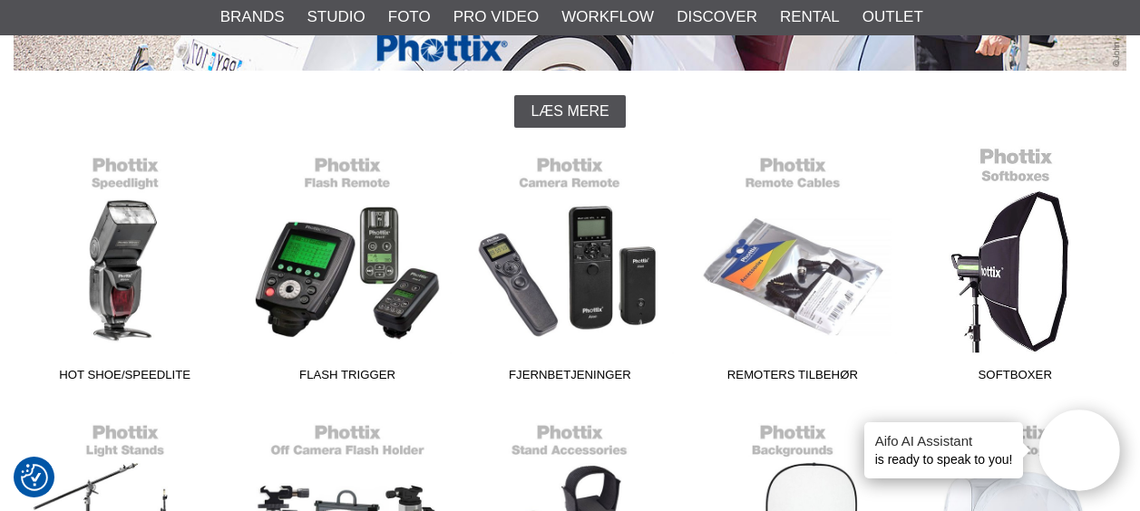
click at [1033, 281] on link "Softboxer" at bounding box center [1015, 268] width 222 height 245
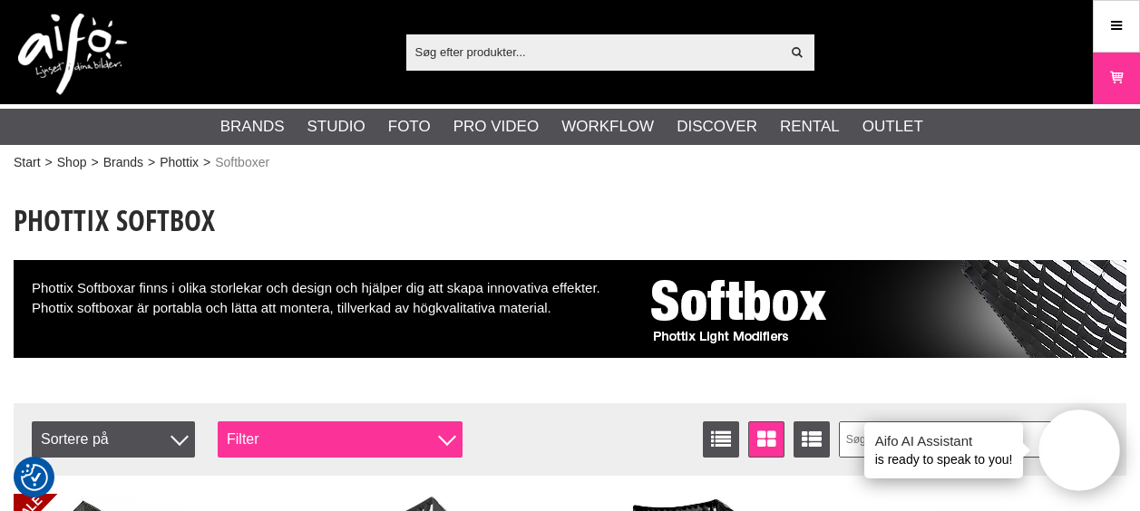
click at [439, 431] on div "Filter" at bounding box center [340, 440] width 245 height 36
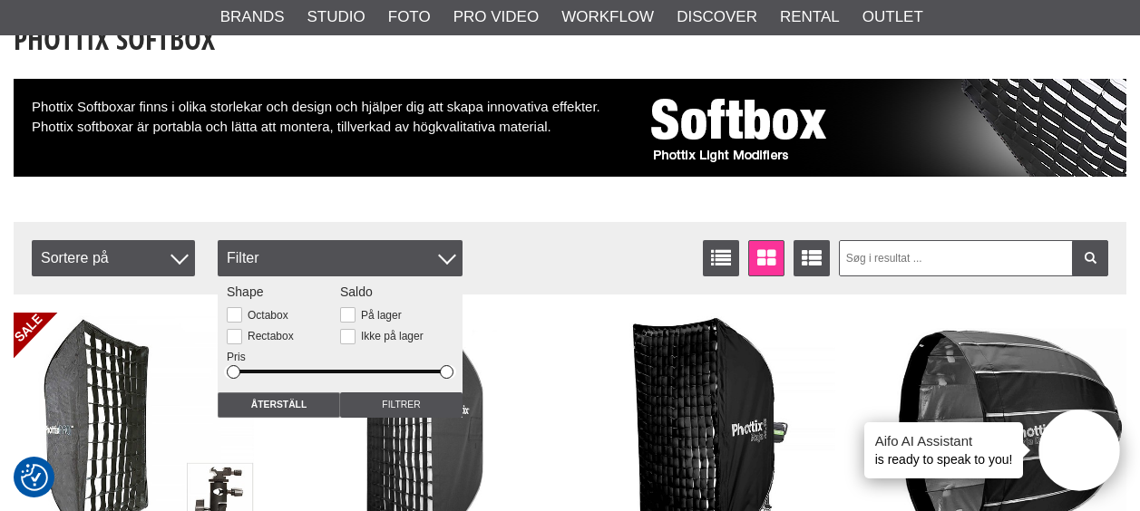
scroll to position [121, 0]
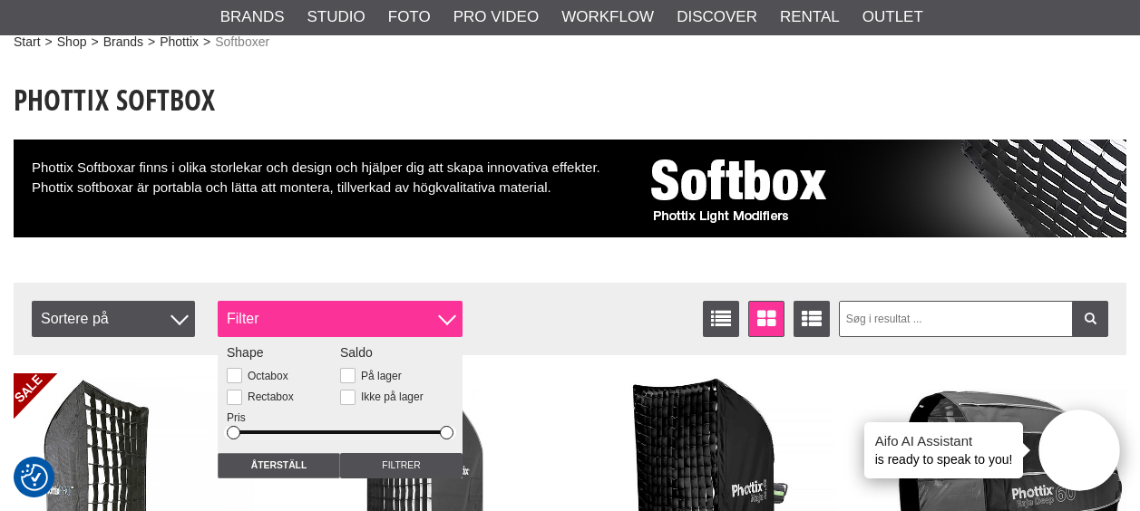
click at [451, 320] on div at bounding box center [447, 316] width 18 height 18
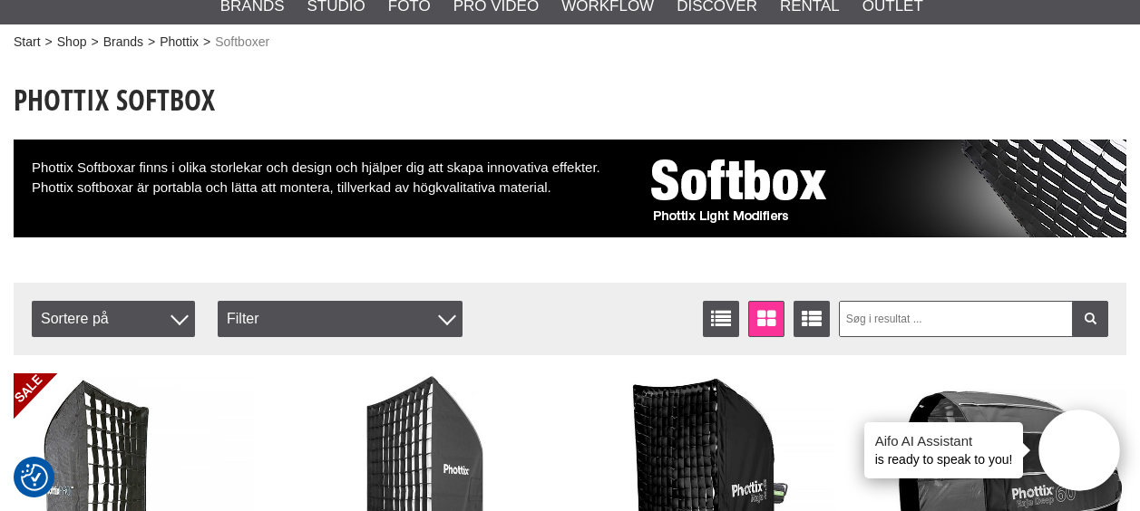
scroll to position [0, 0]
